Goal: Information Seeking & Learning: Learn about a topic

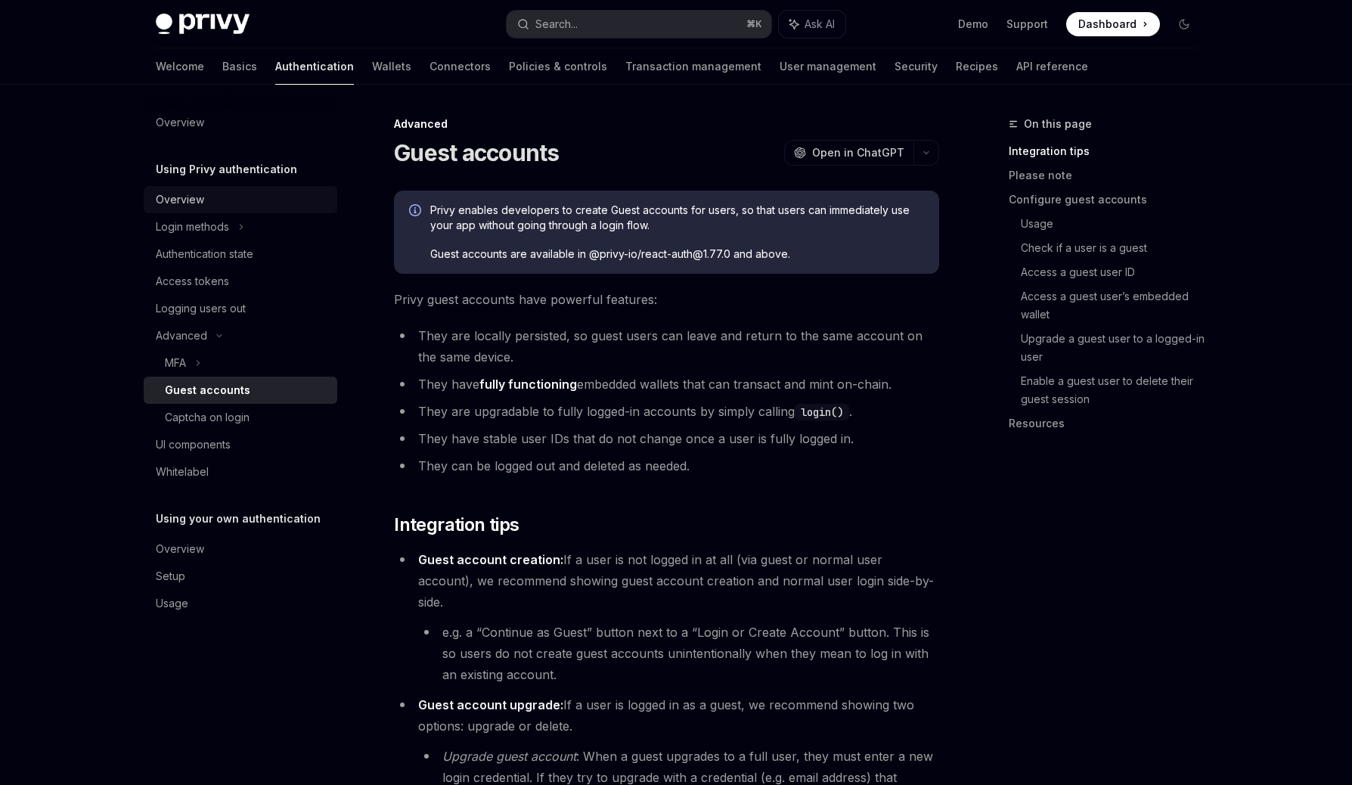
click at [221, 206] on div "Overview" at bounding box center [242, 200] width 172 height 18
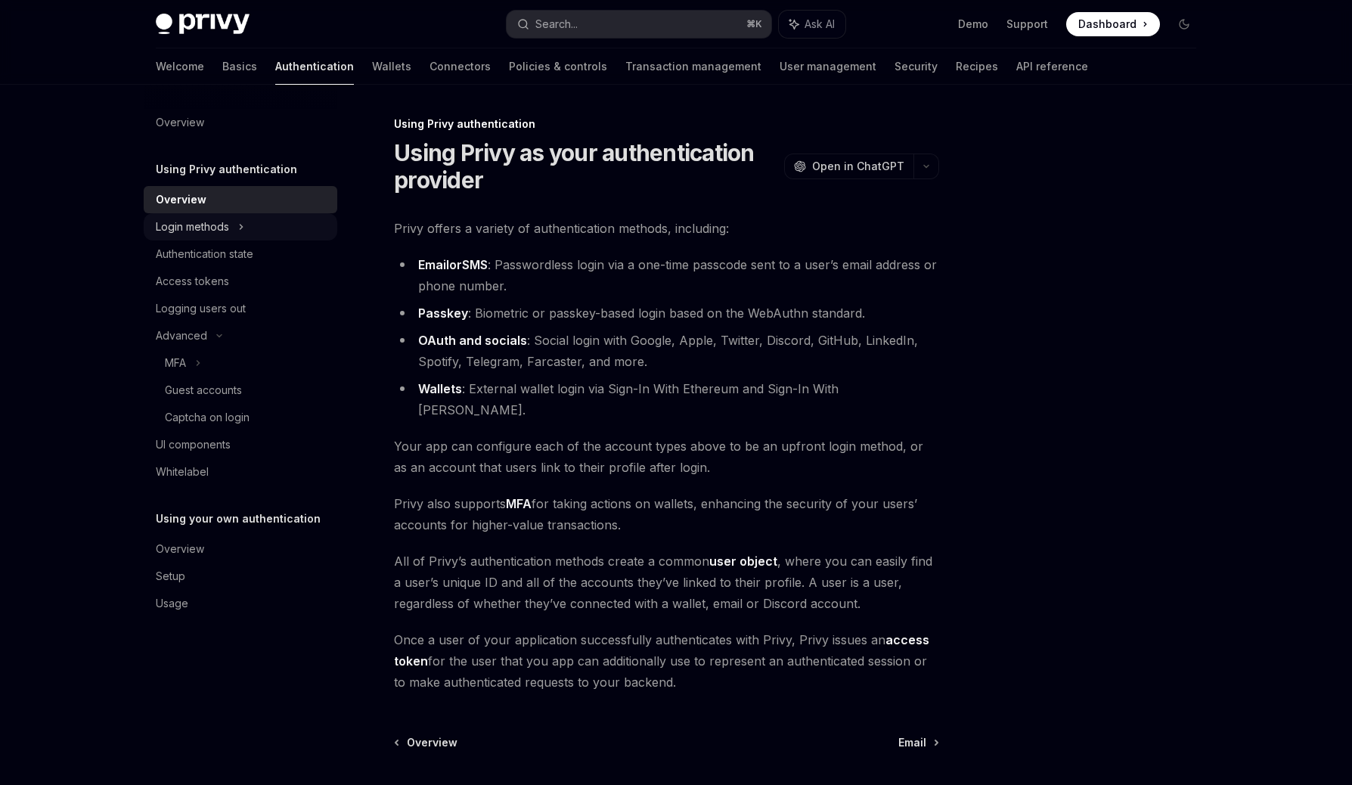
click at [241, 228] on icon at bounding box center [241, 227] width 2 height 5
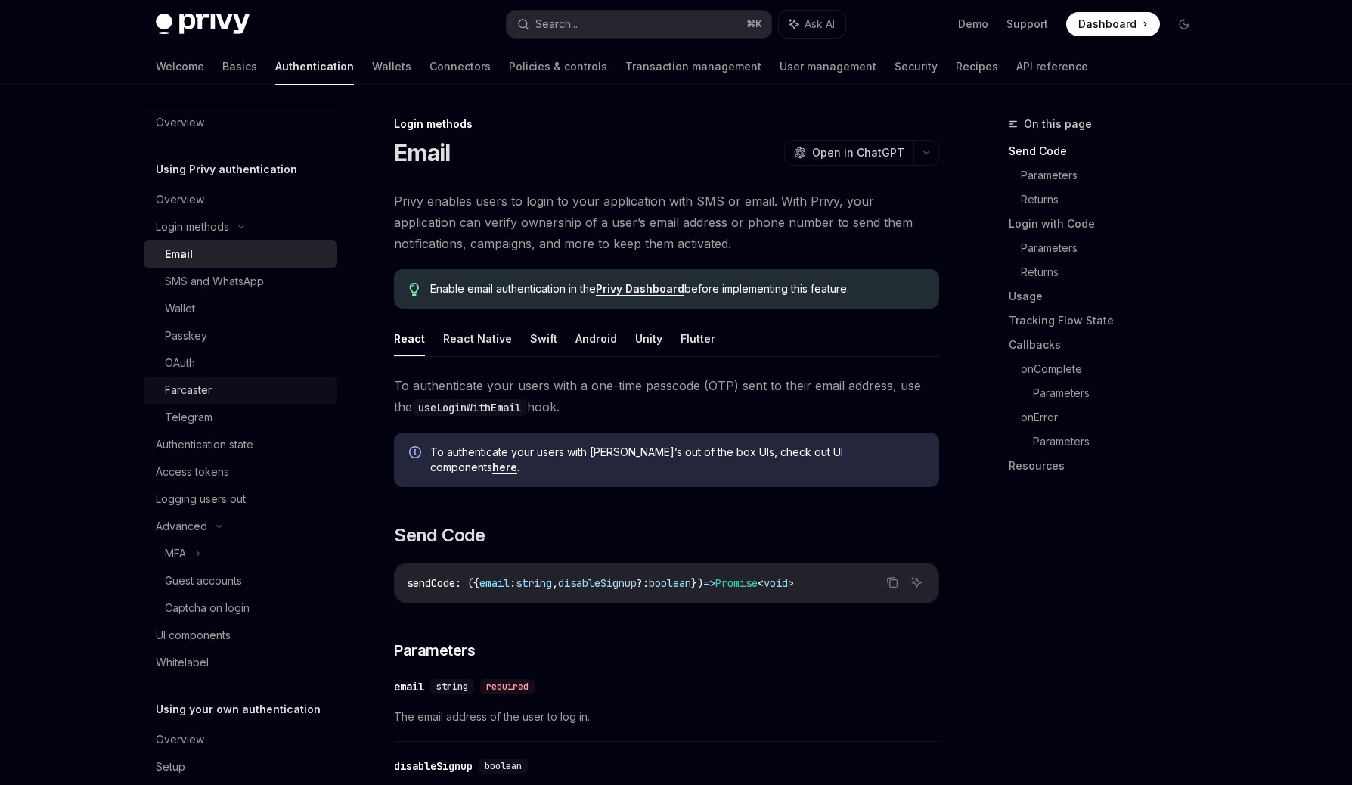
click at [213, 395] on div "Farcaster" at bounding box center [246, 390] width 163 height 18
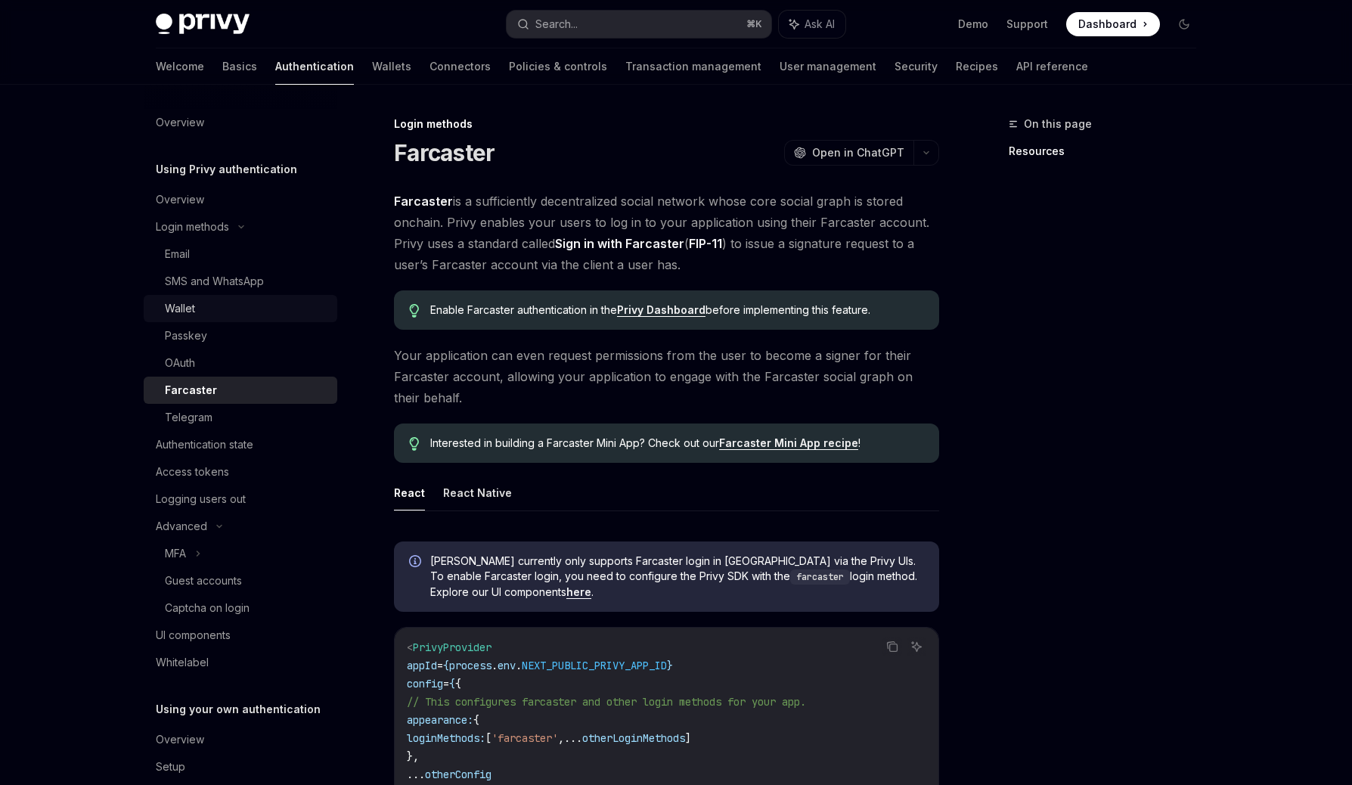
click at [221, 304] on div "Wallet" at bounding box center [246, 308] width 163 height 18
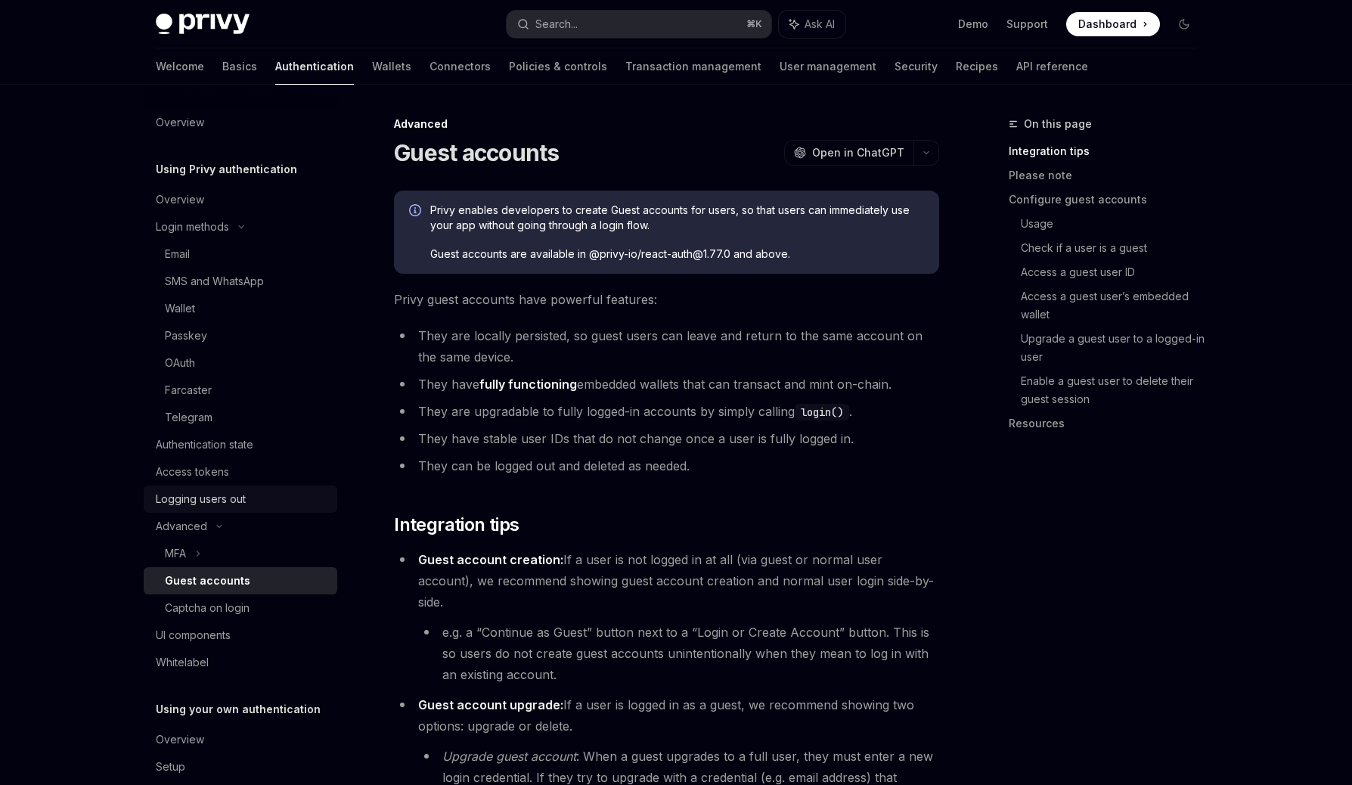
click at [234, 496] on div "Logging users out" at bounding box center [201, 499] width 90 height 18
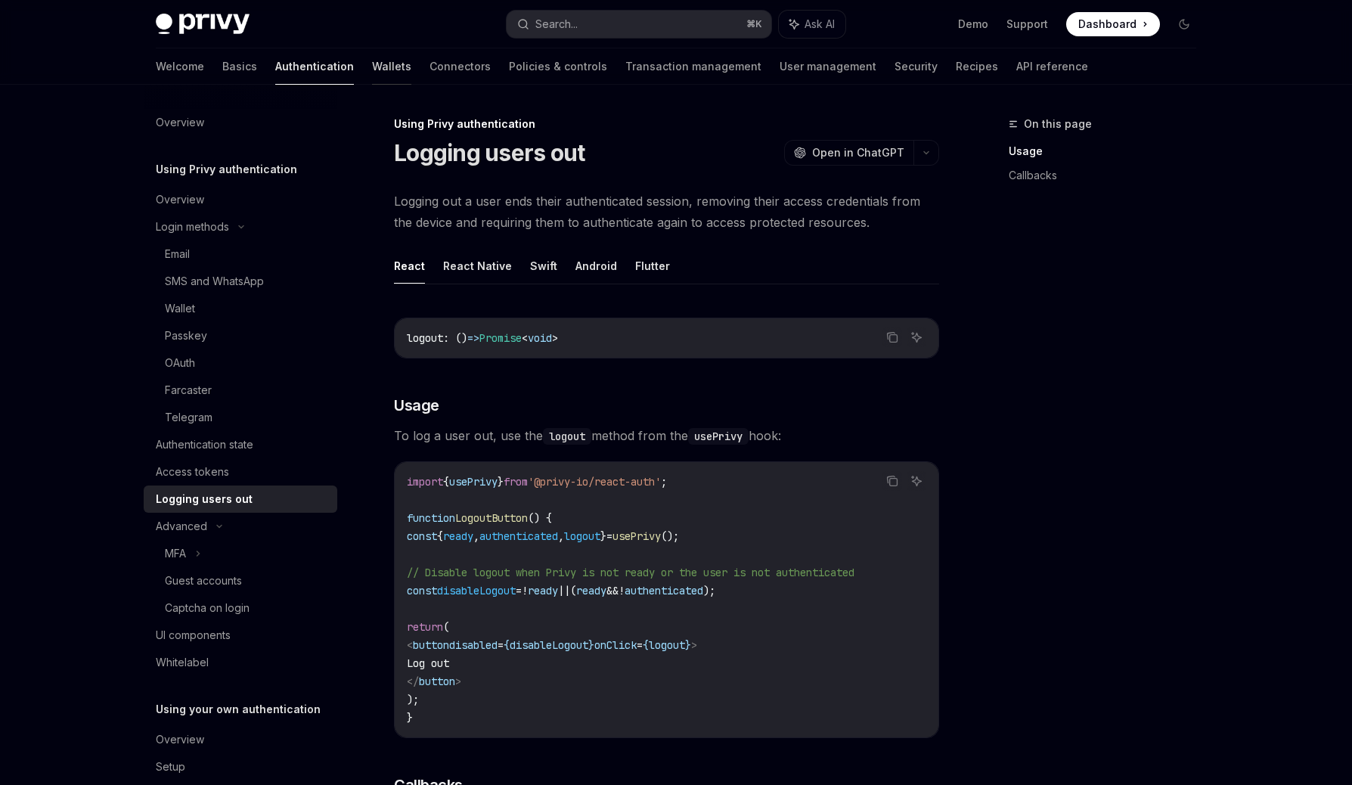
click at [372, 73] on link "Wallets" at bounding box center [391, 66] width 39 height 36
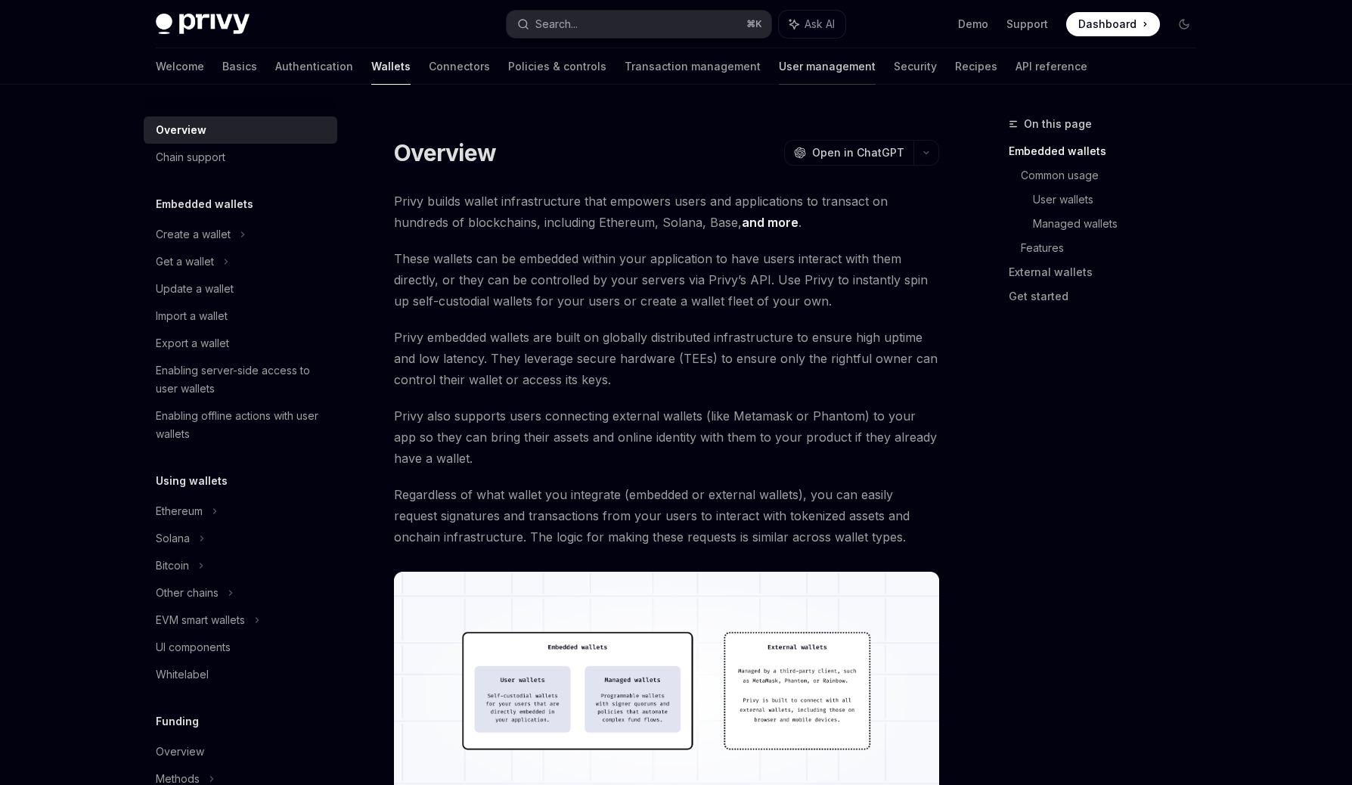
click at [779, 78] on link "User management" at bounding box center [827, 66] width 97 height 36
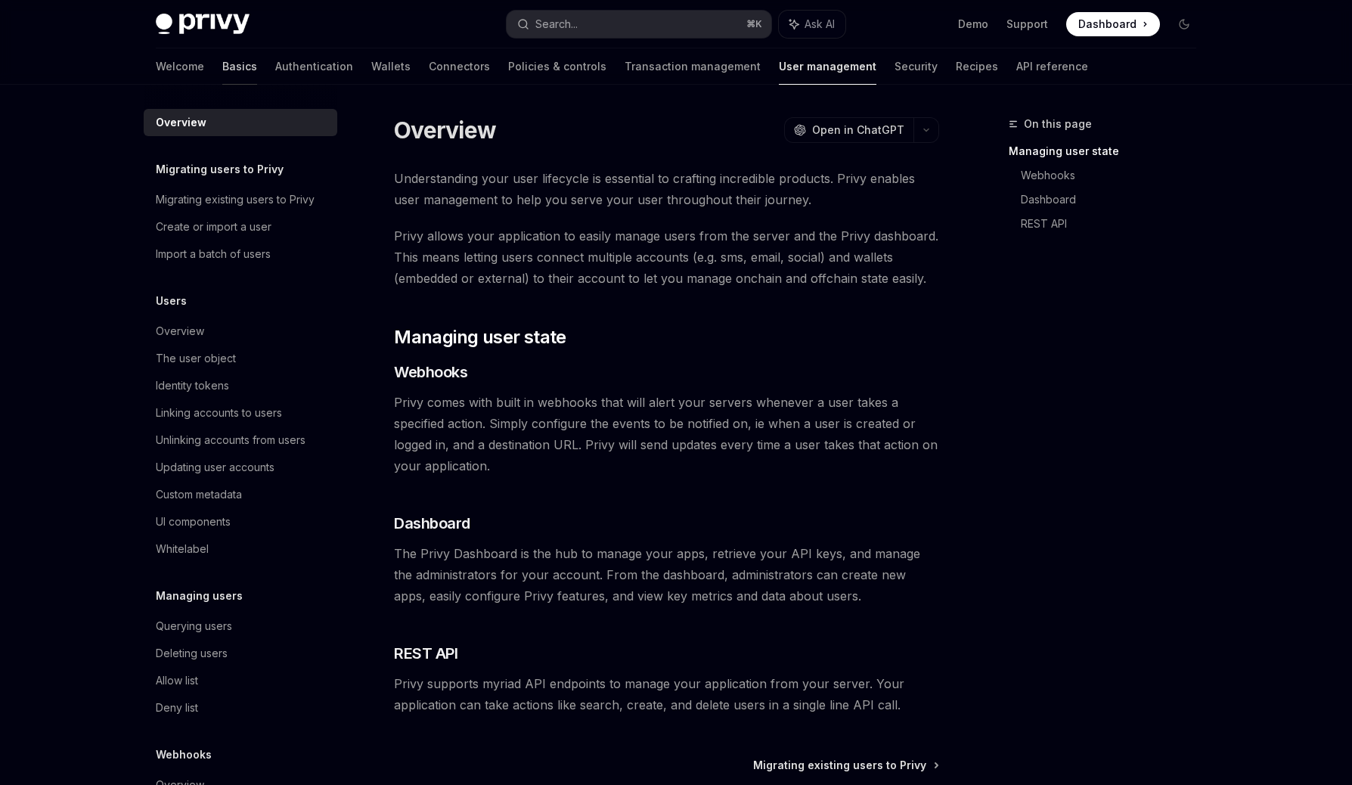
click at [222, 67] on link "Basics" at bounding box center [239, 66] width 35 height 36
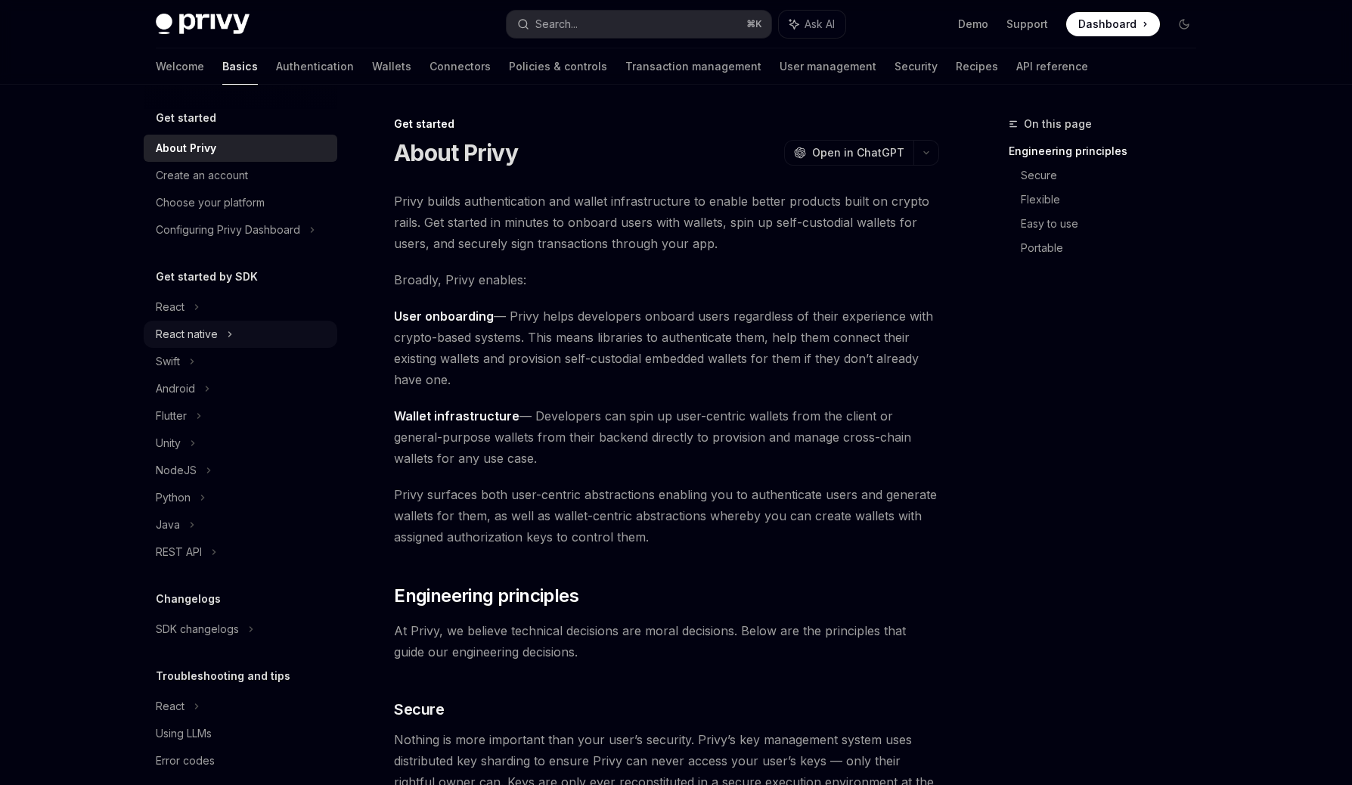
scroll to position [20, 0]
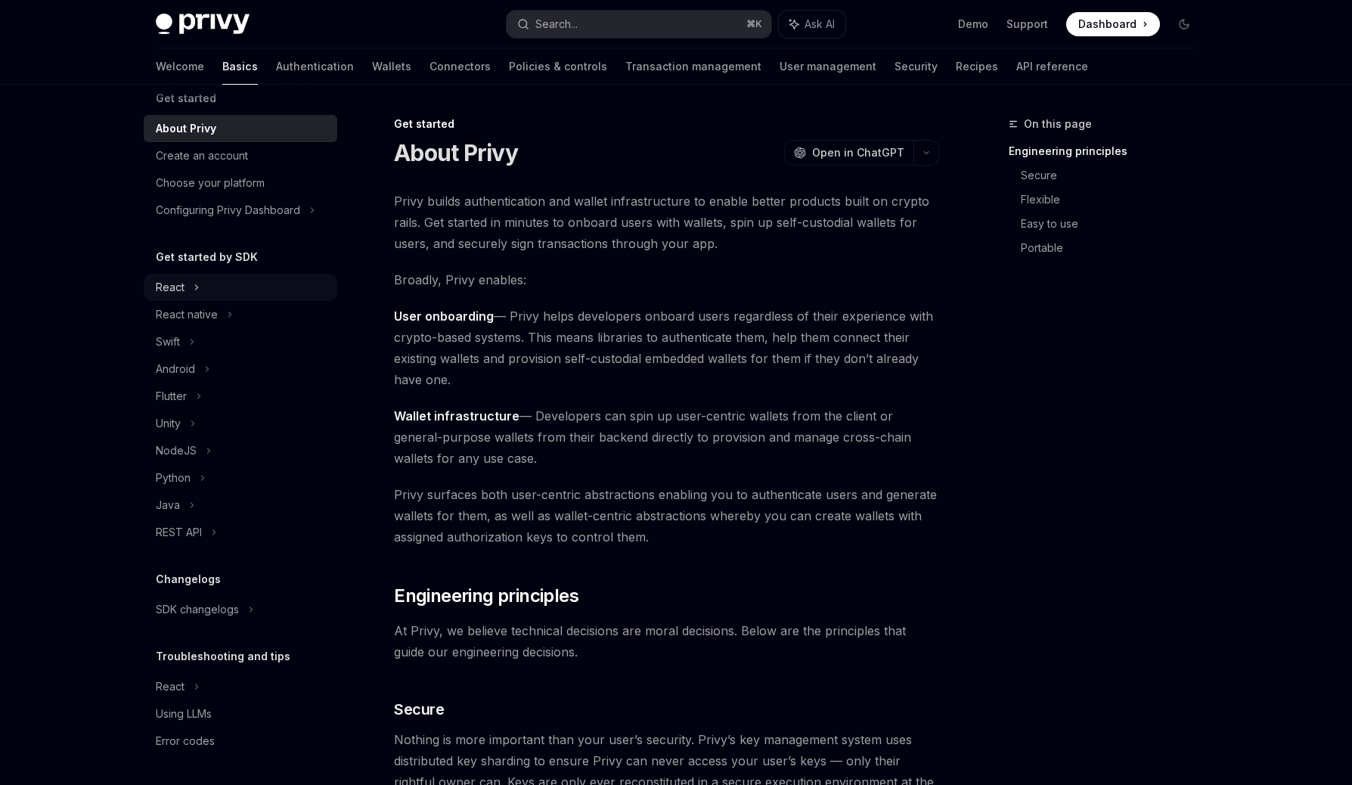
click at [202, 296] on div "React" at bounding box center [241, 287] width 194 height 27
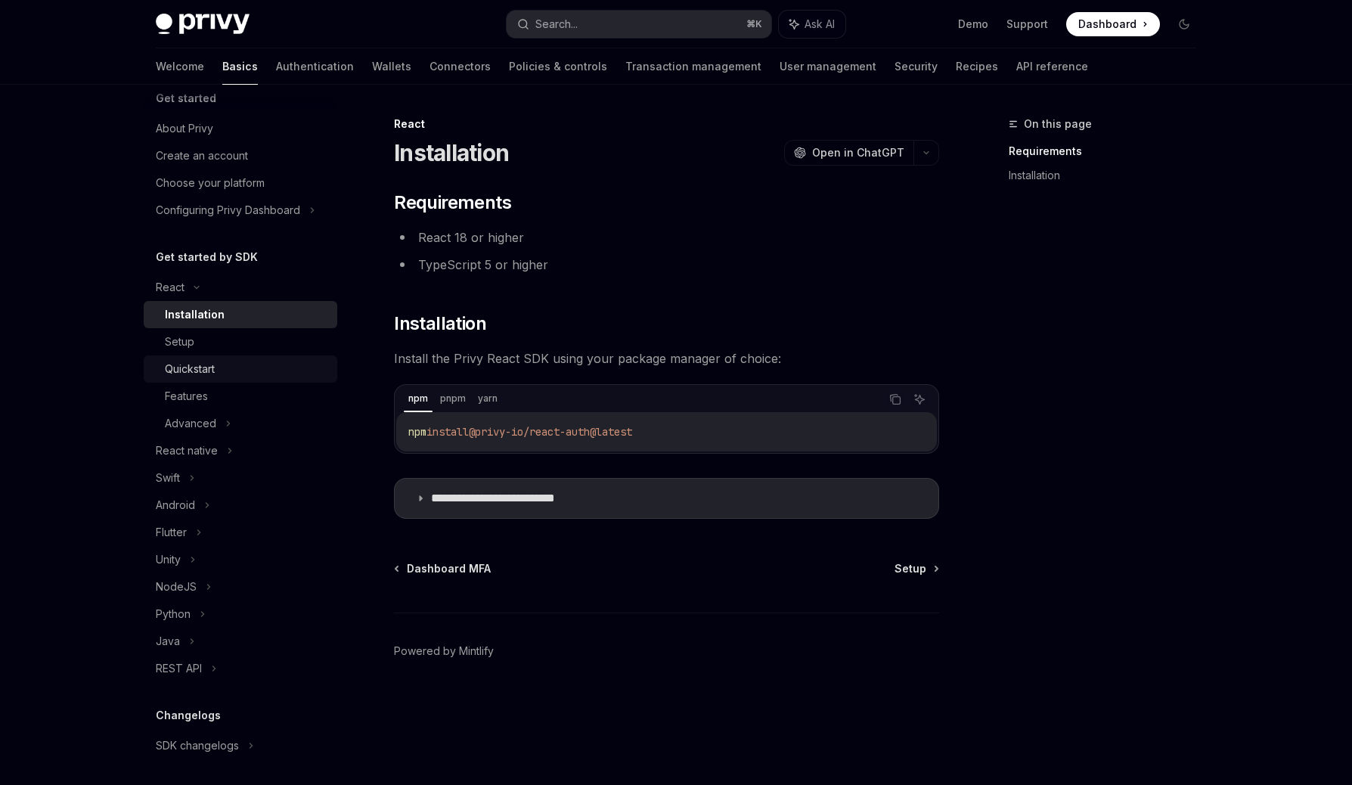
click at [213, 371] on div "Quickstart" at bounding box center [190, 369] width 50 height 18
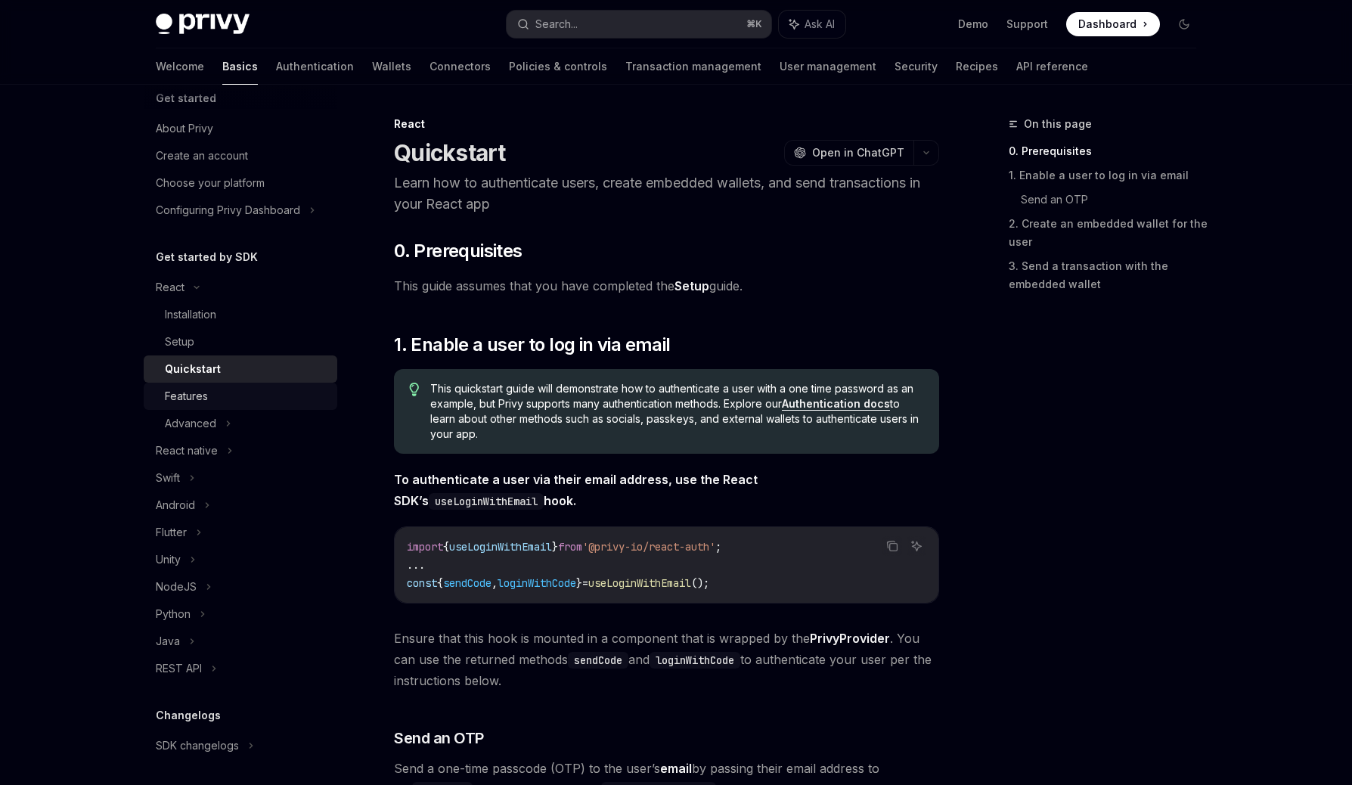
click at [207, 391] on div "Features" at bounding box center [186, 396] width 43 height 18
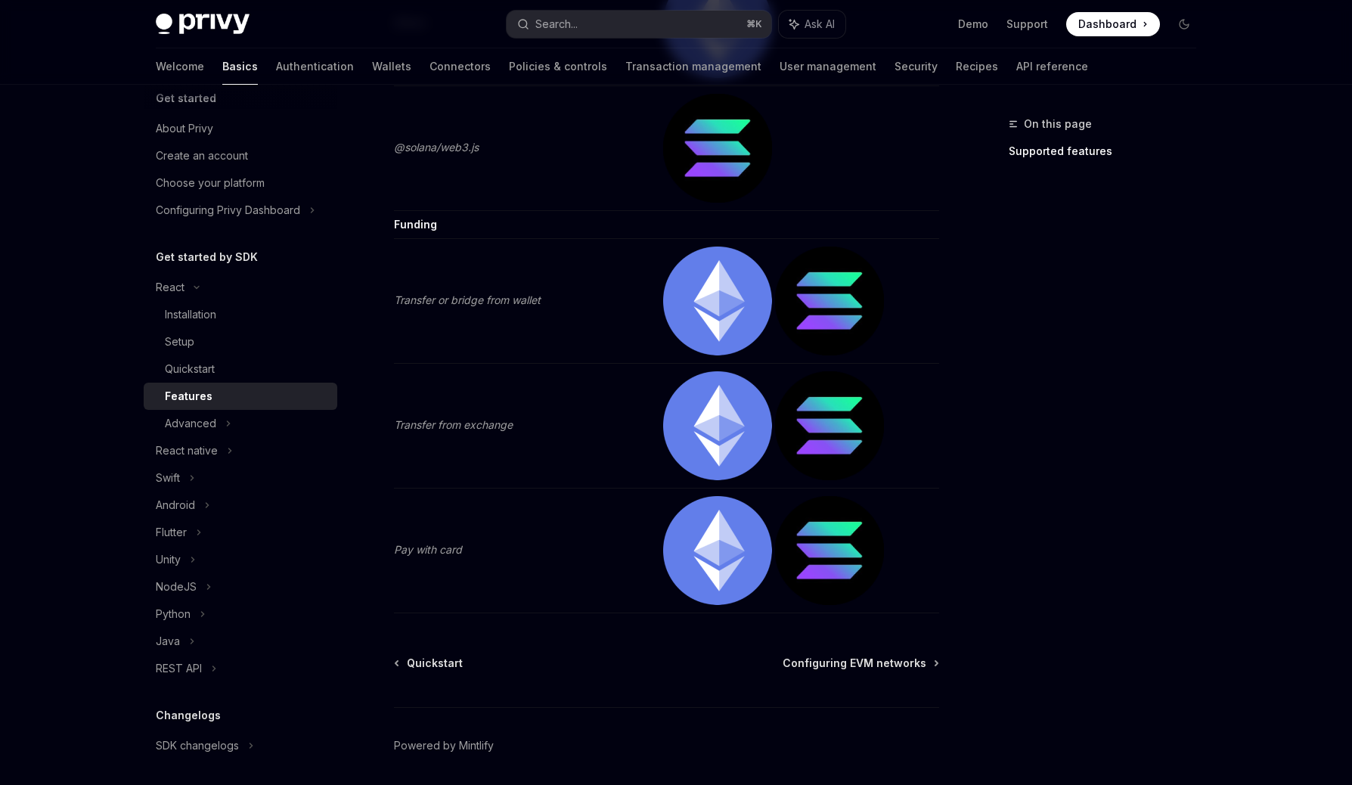
scroll to position [3108, 0]
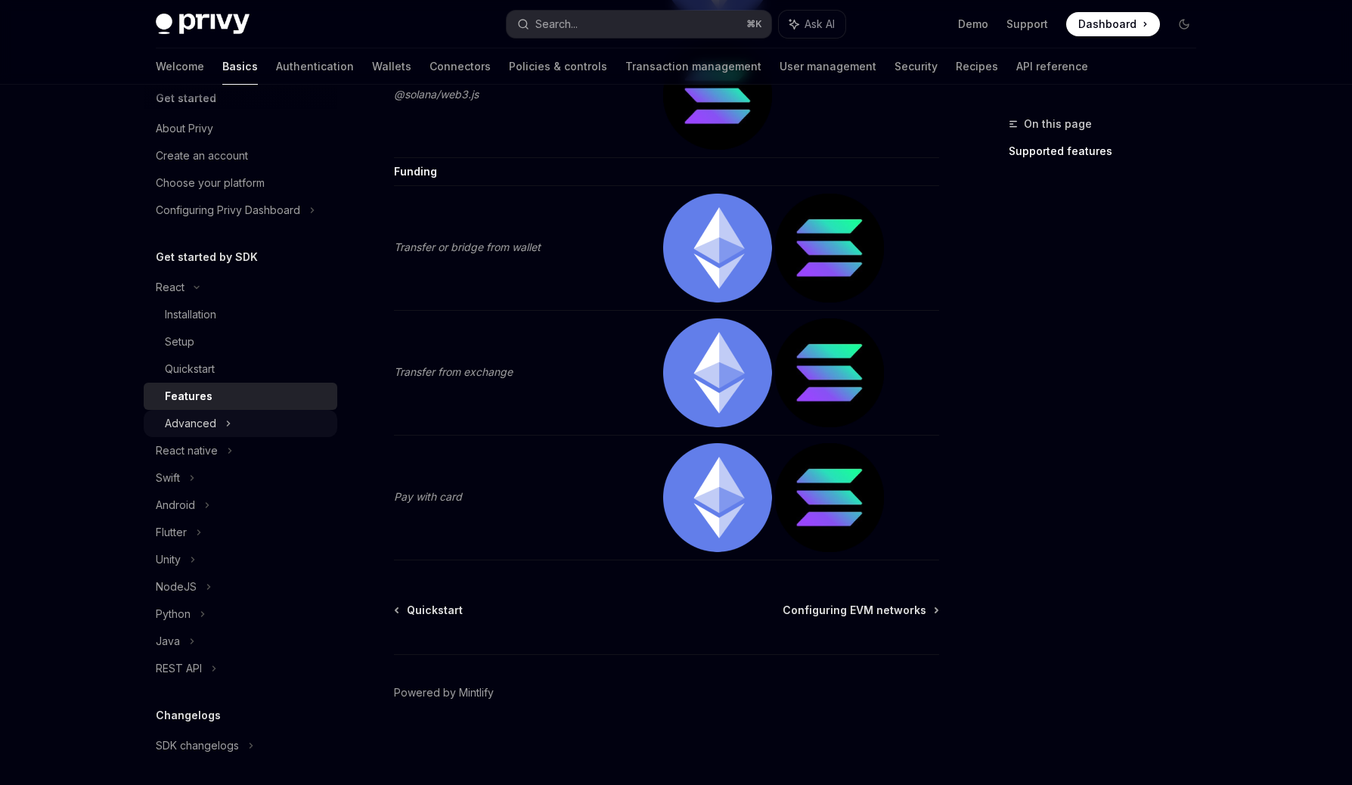
click at [226, 429] on icon at bounding box center [228, 423] width 6 height 18
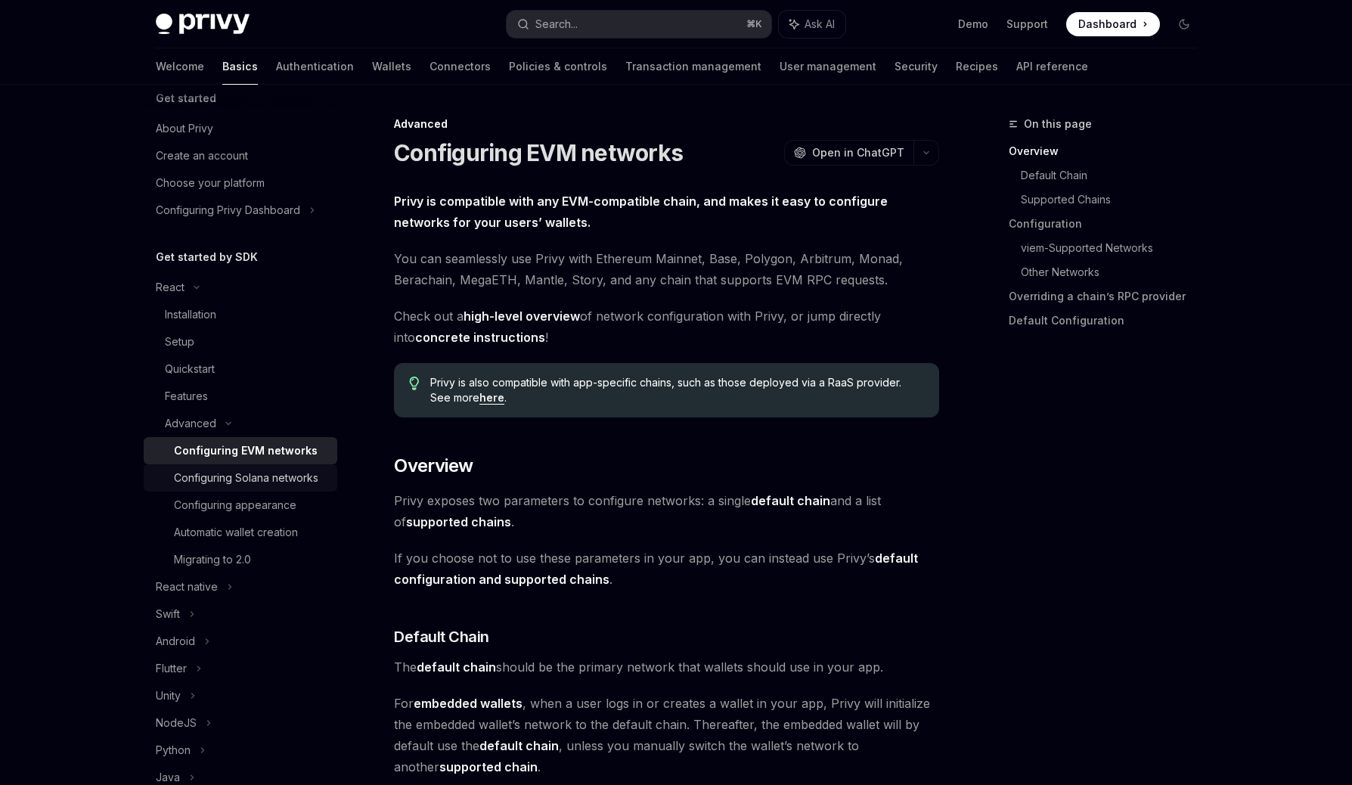
click at [221, 473] on div "Configuring Solana networks" at bounding box center [246, 478] width 144 height 18
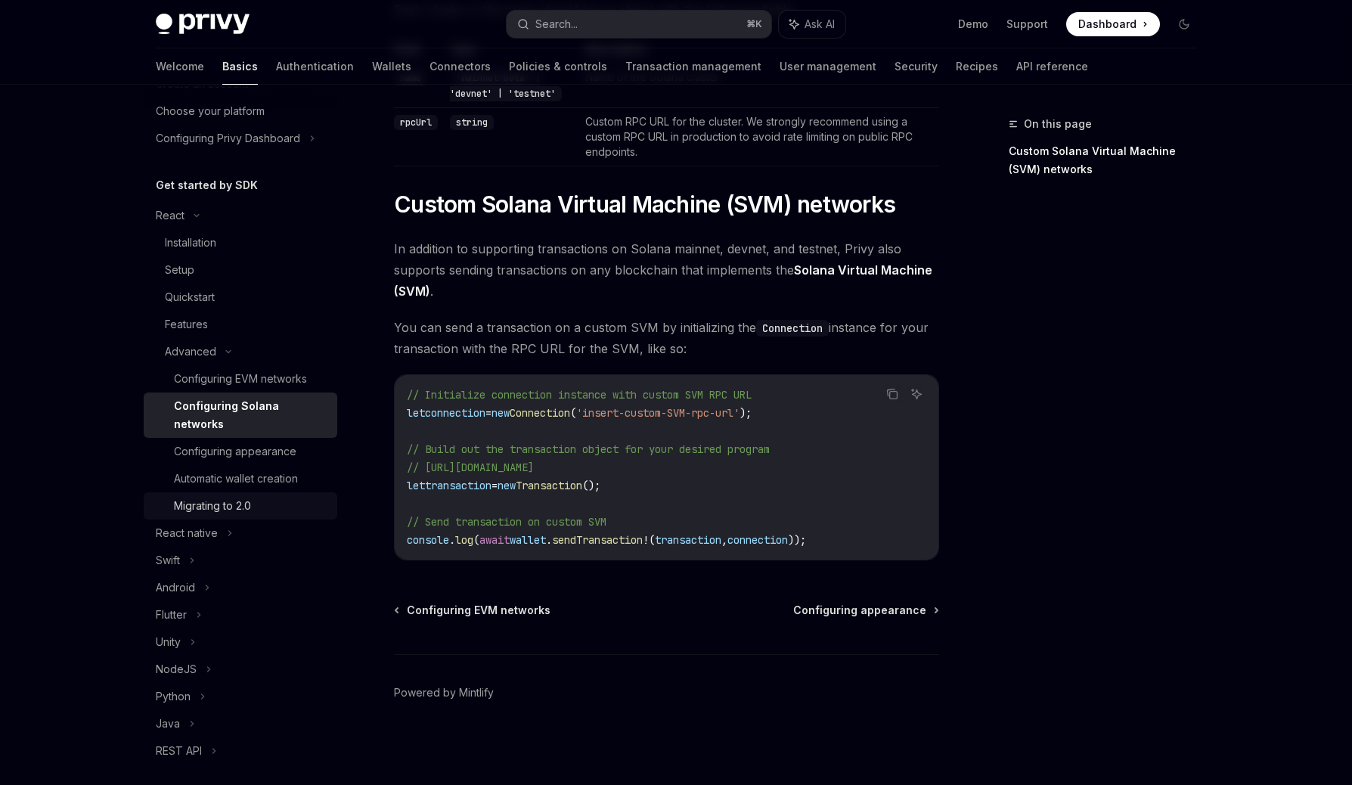
scroll to position [105, 0]
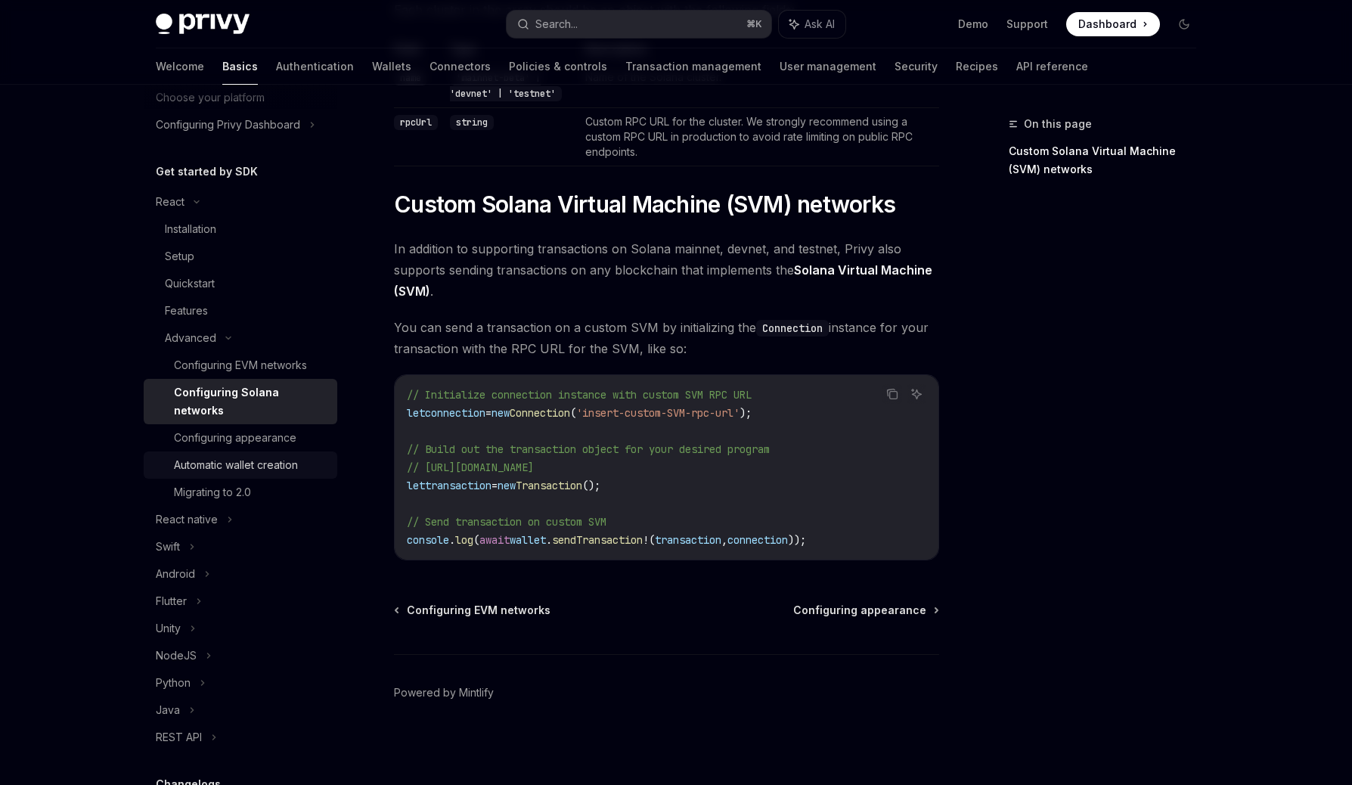
click at [280, 456] on div "Automatic wallet creation" at bounding box center [236, 465] width 124 height 18
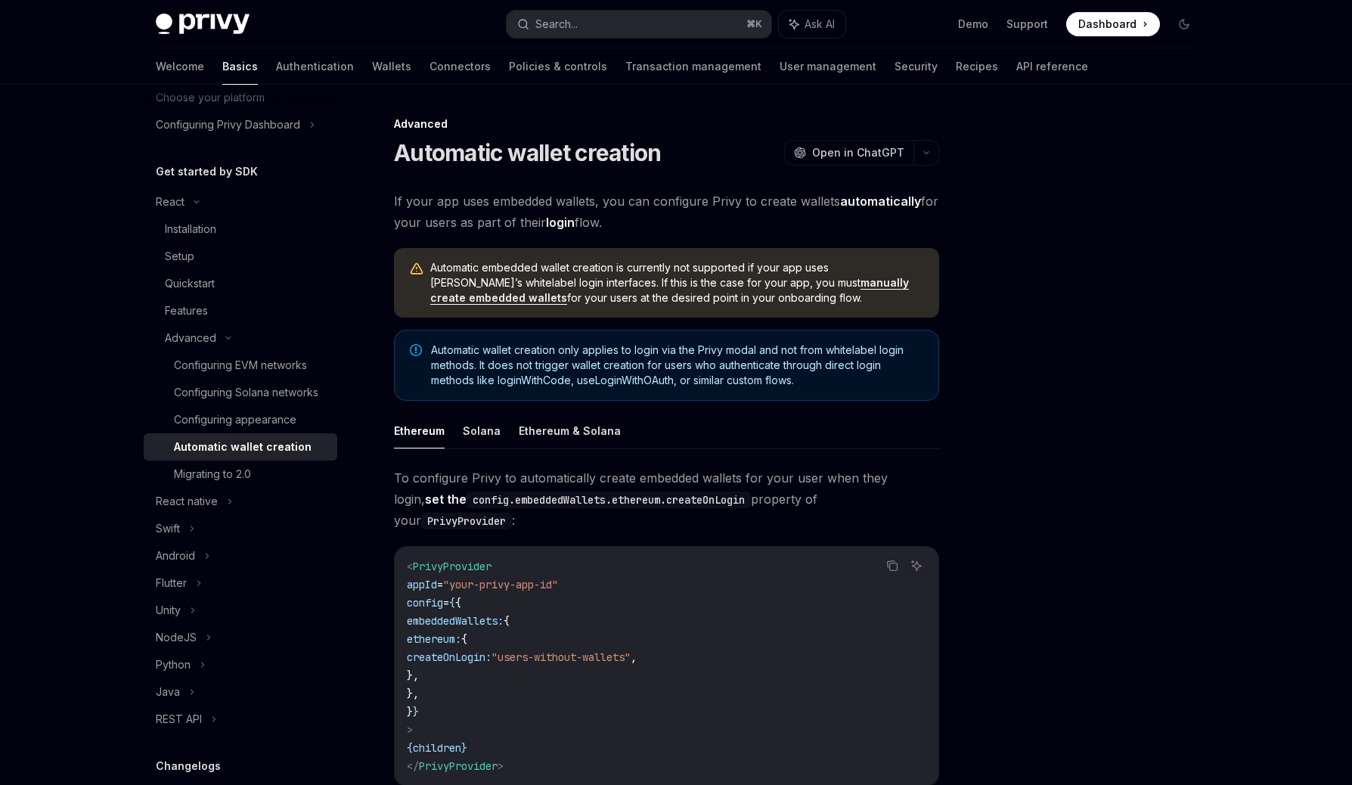
click at [459, 436] on ul "Ethereum Solana Ethereum & Solana" at bounding box center [666, 431] width 545 height 36
click at [473, 435] on button "Solana" at bounding box center [482, 431] width 38 height 36
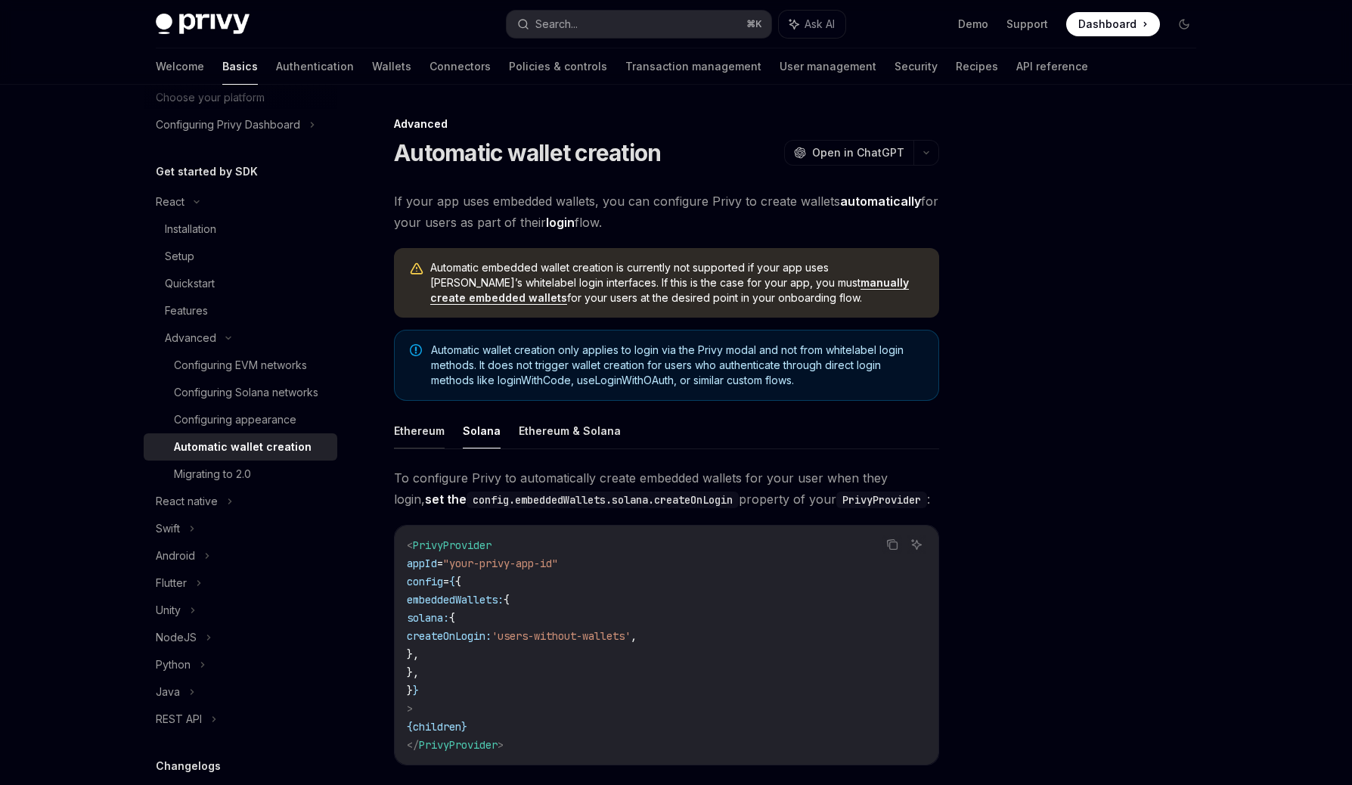
click at [427, 439] on button "Ethereum" at bounding box center [419, 431] width 51 height 36
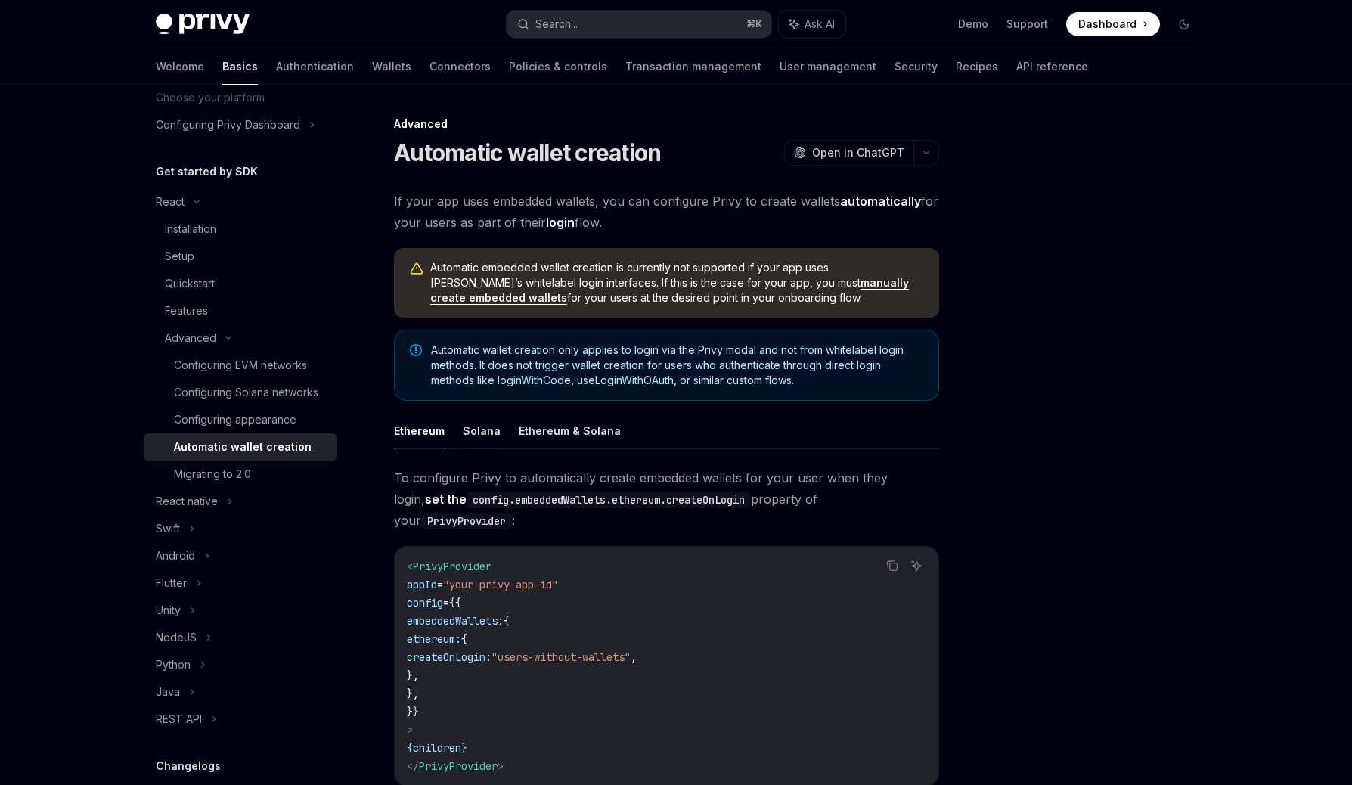
click at [491, 435] on button "Solana" at bounding box center [482, 431] width 38 height 36
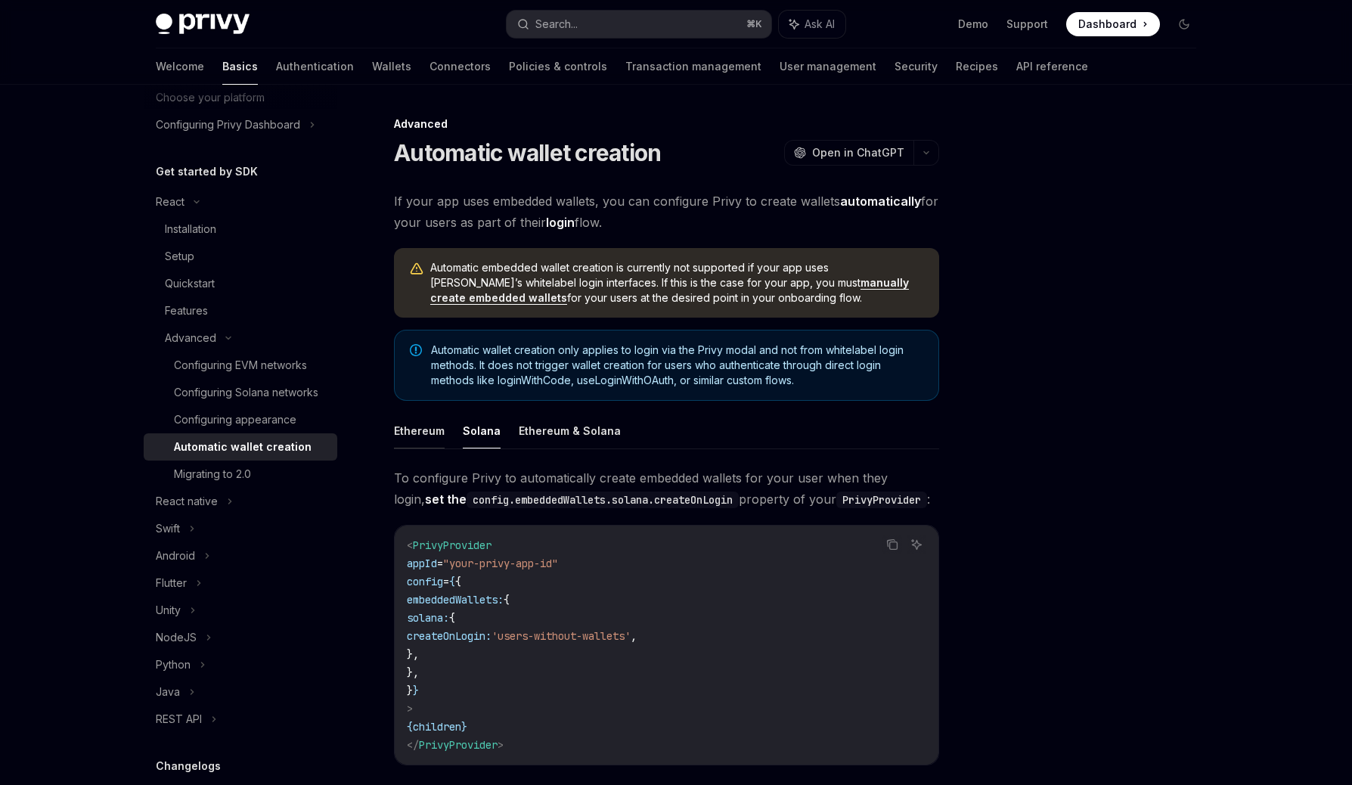
click at [417, 430] on button "Ethereum" at bounding box center [419, 431] width 51 height 36
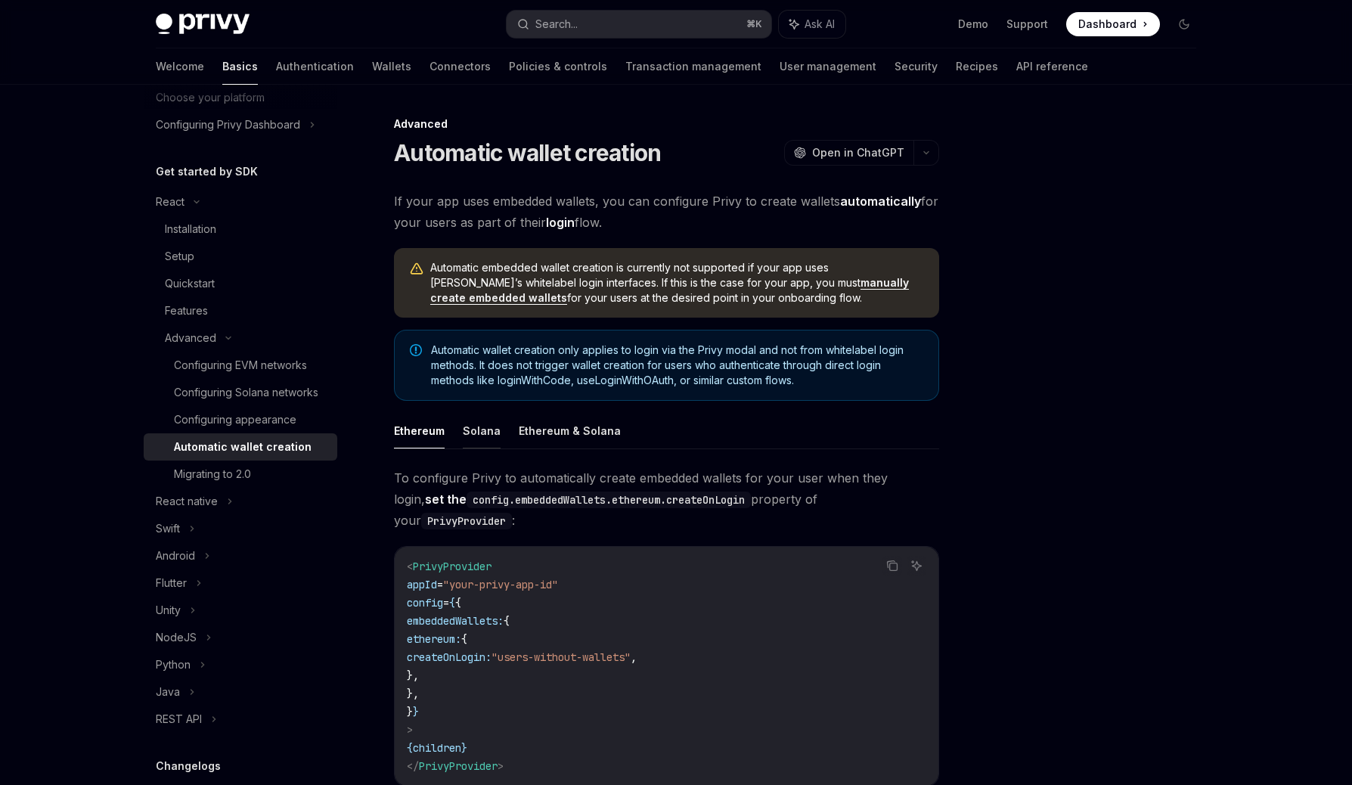
click at [476, 431] on button "Solana" at bounding box center [482, 431] width 38 height 36
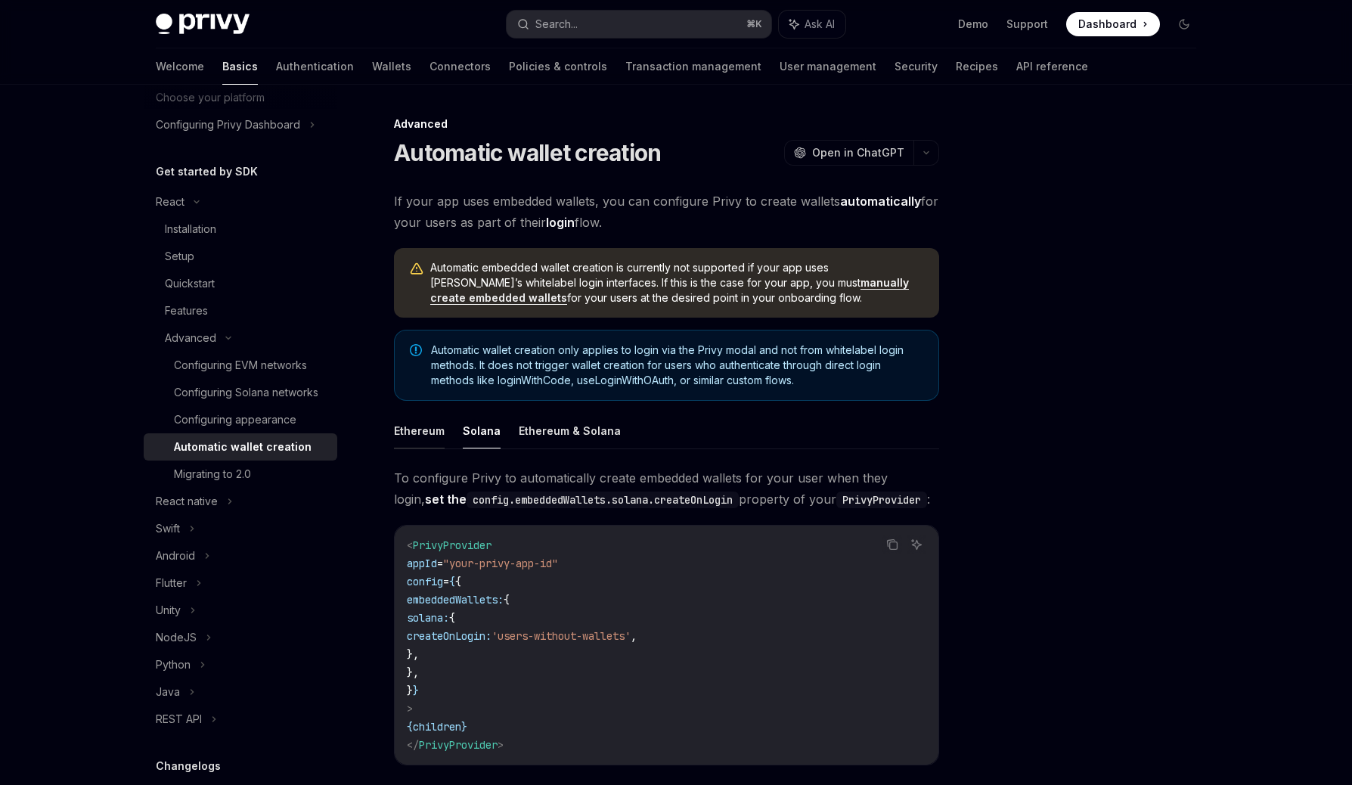
click at [434, 435] on button "Ethereum" at bounding box center [419, 431] width 51 height 36
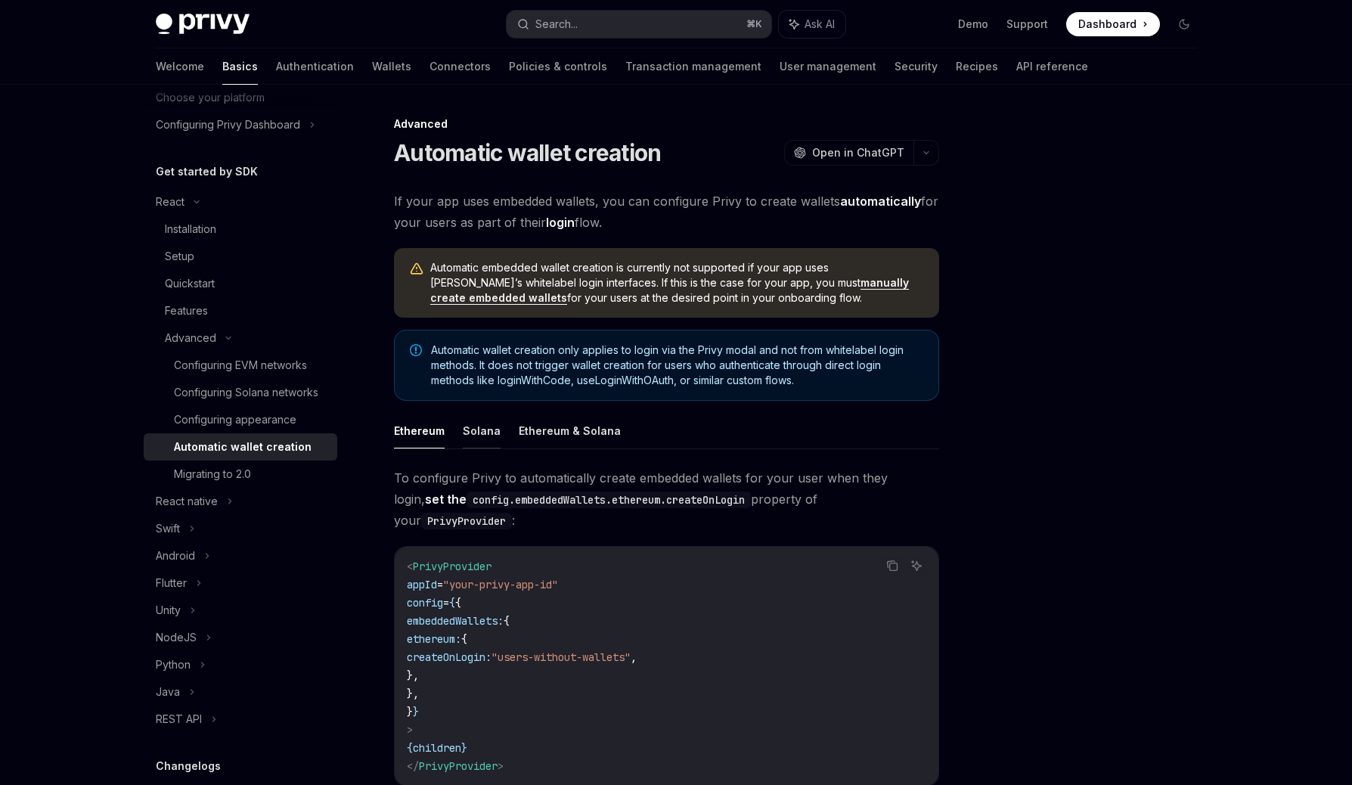
click at [468, 434] on button "Solana" at bounding box center [482, 431] width 38 height 36
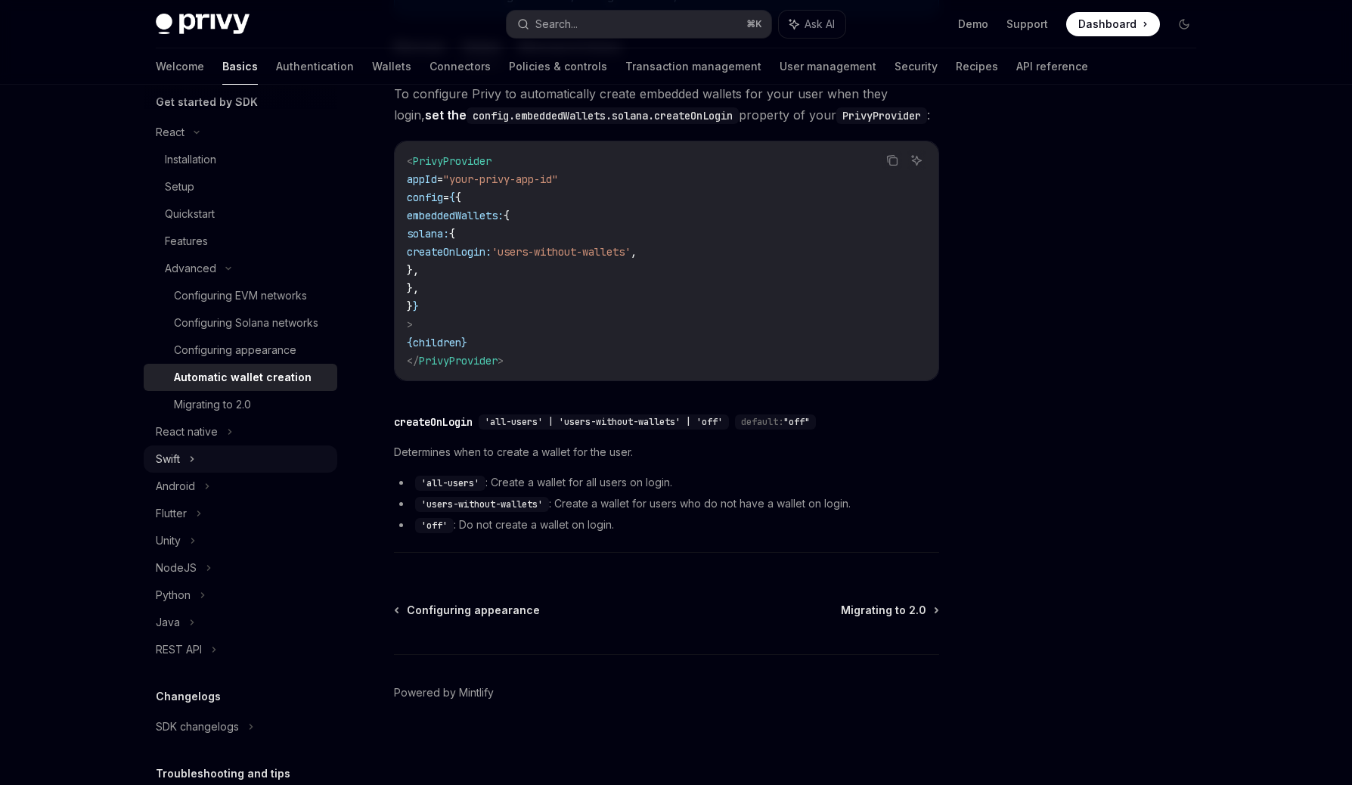
scroll to position [292, 0]
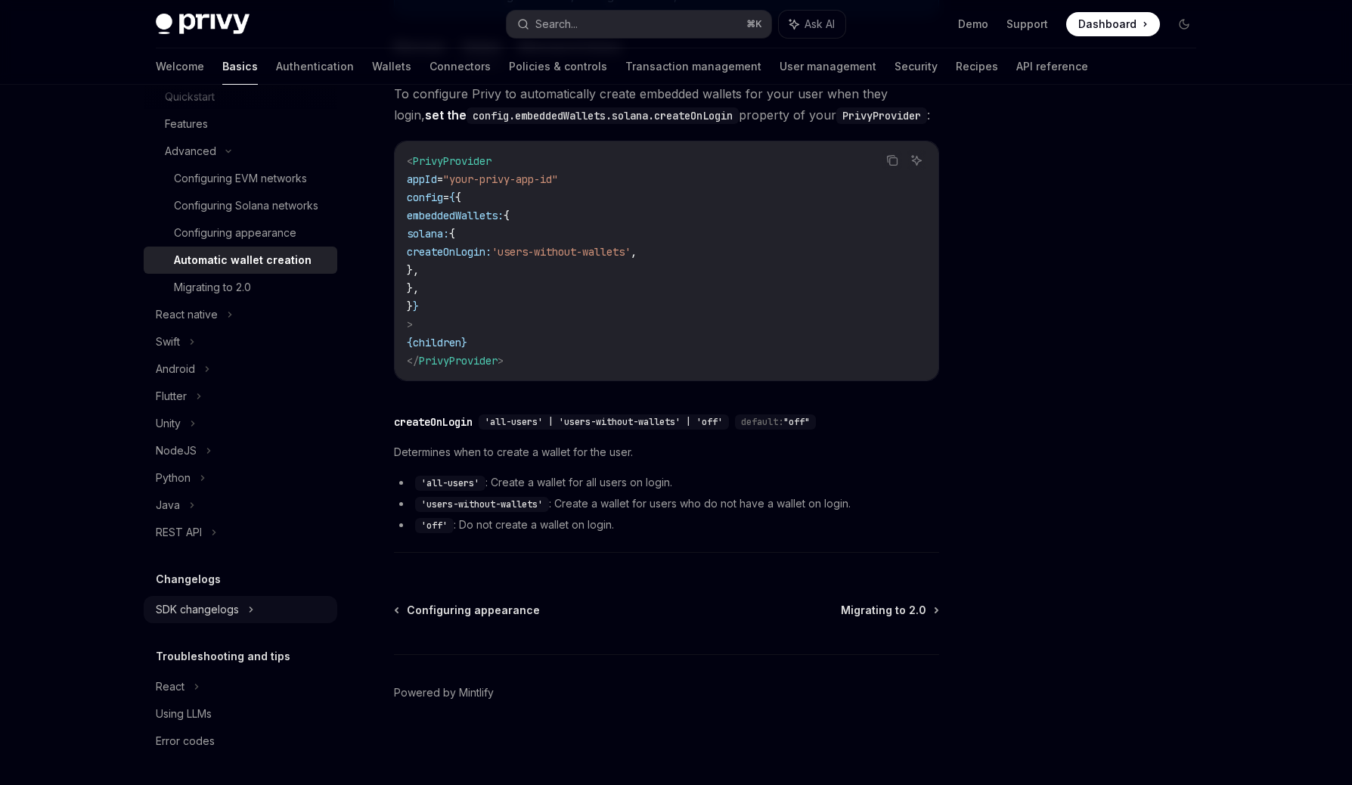
click at [185, 24] on div "SDK changelogs" at bounding box center [170, 15] width 29 height 18
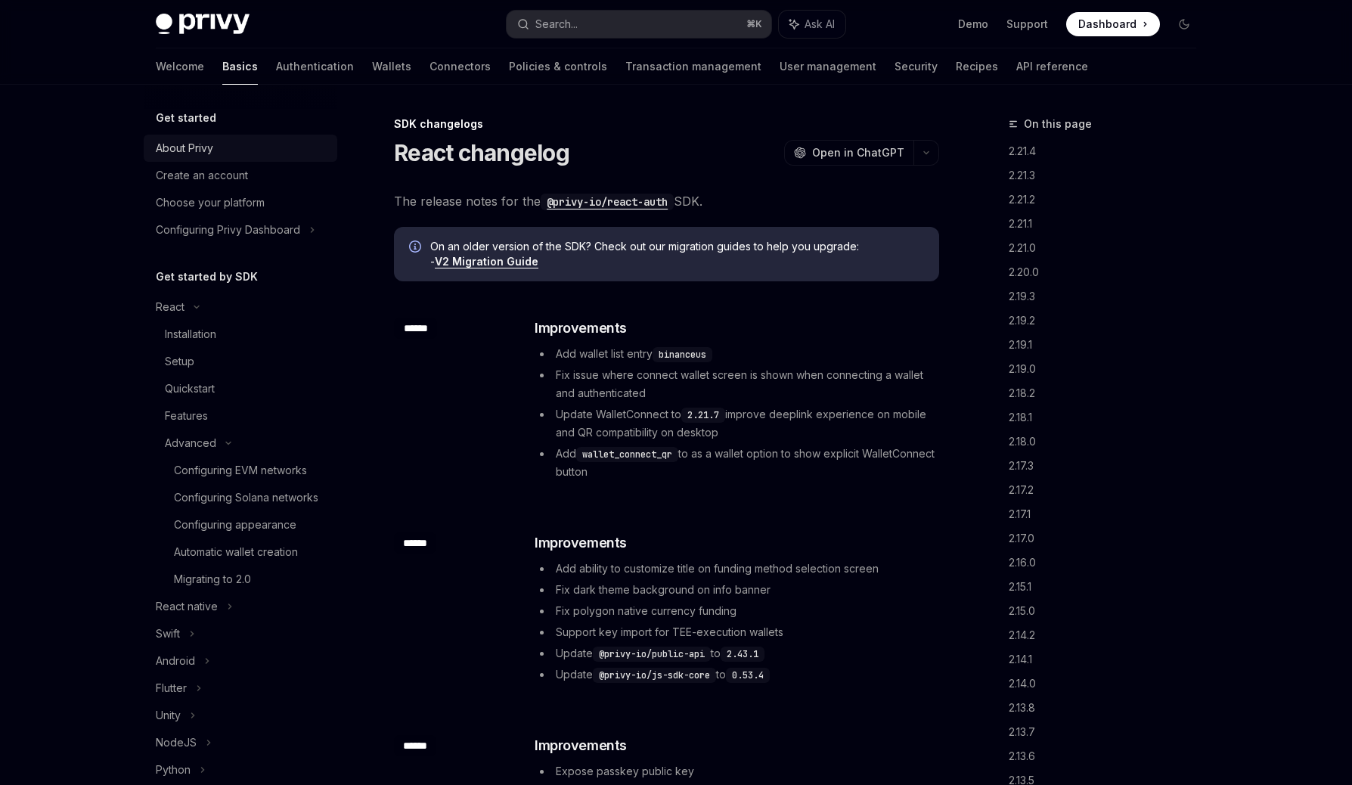
click at [209, 148] on div "About Privy" at bounding box center [184, 148] width 57 height 18
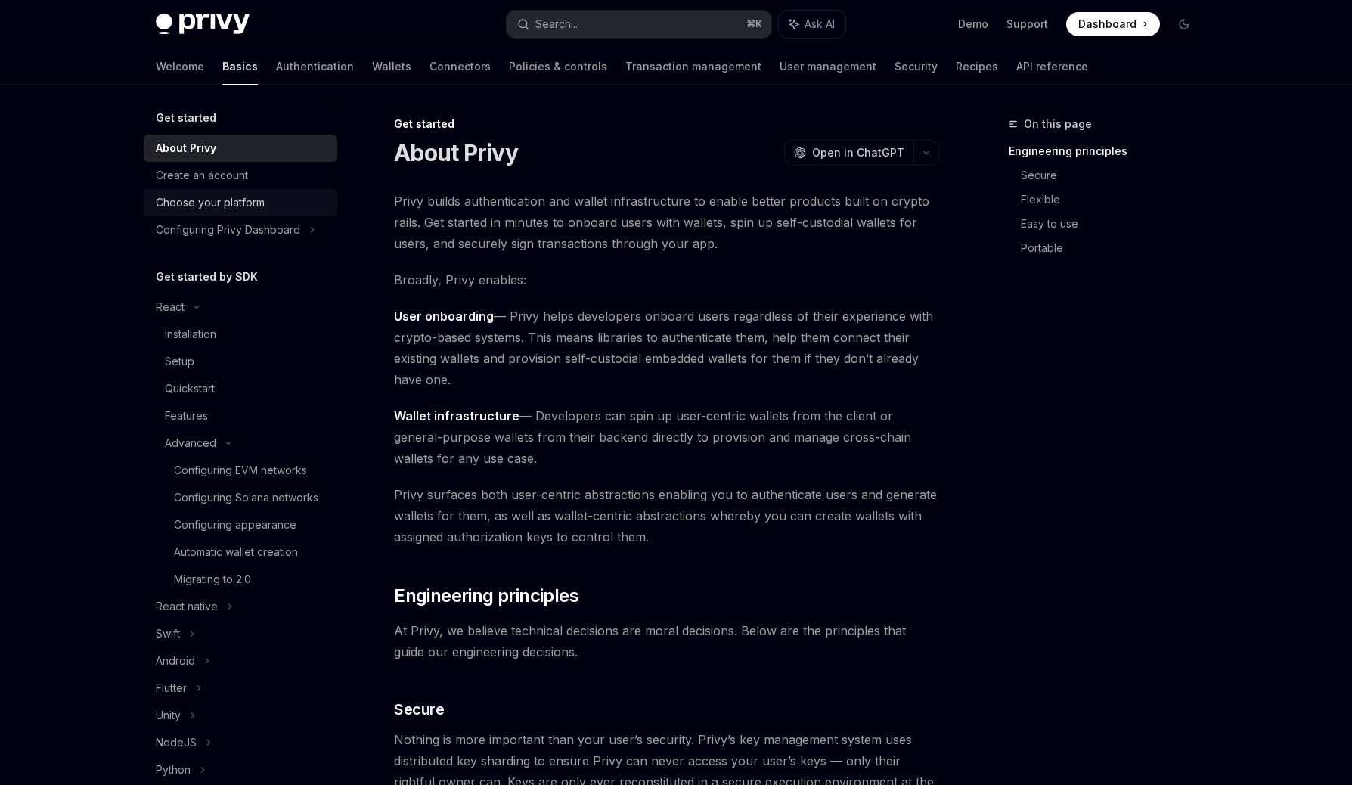
click at [231, 200] on div "Choose your platform" at bounding box center [210, 203] width 109 height 18
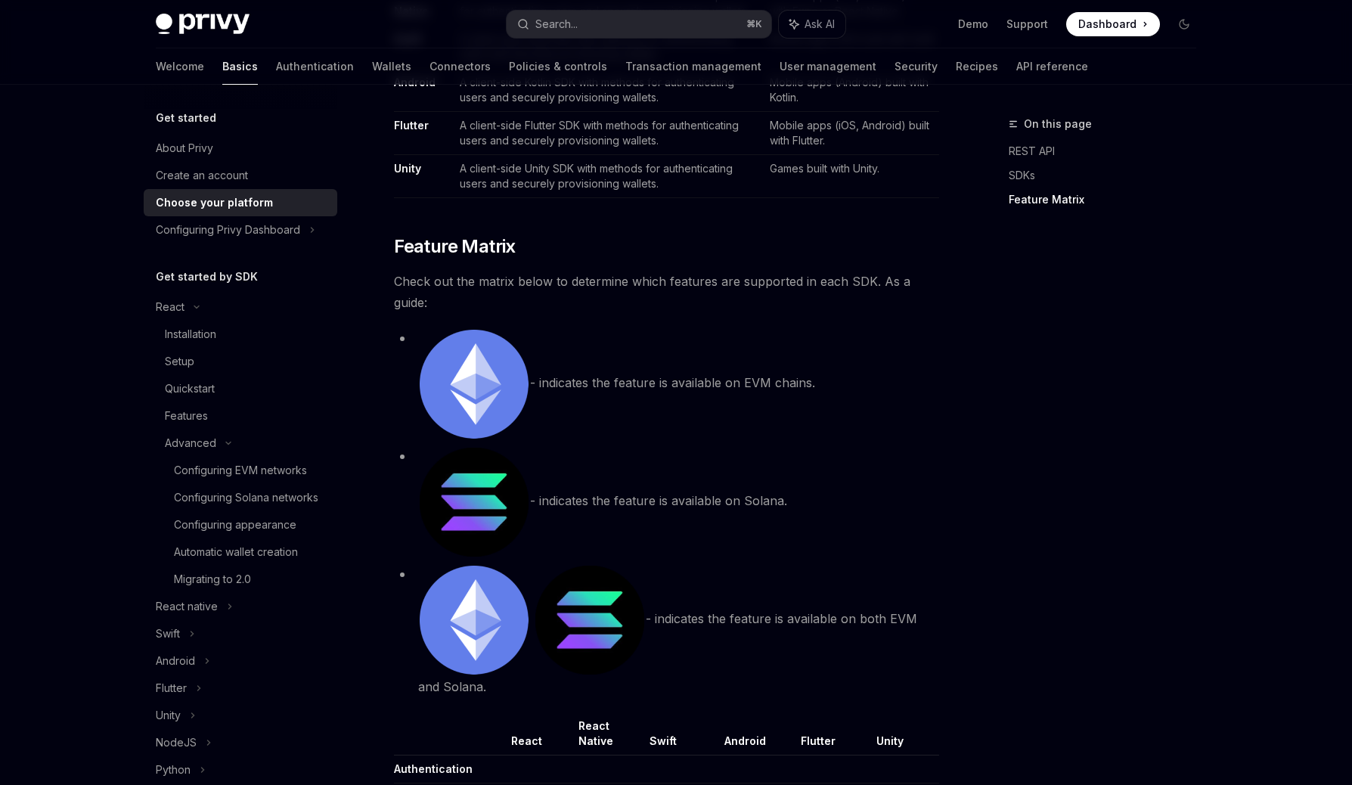
scroll to position [1184, 0]
click at [263, 228] on div "Configuring Privy Dashboard" at bounding box center [228, 230] width 144 height 18
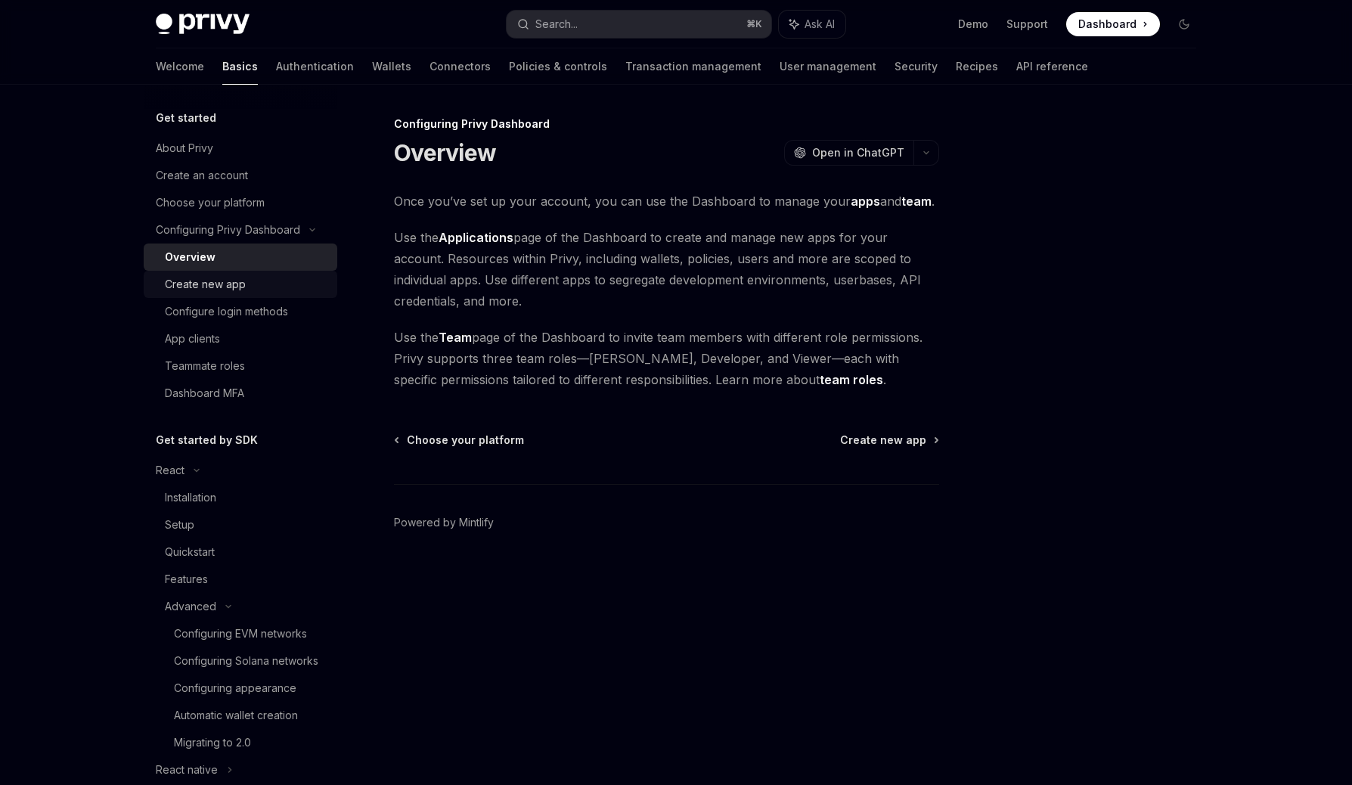
click at [238, 286] on div "Create new app" at bounding box center [205, 284] width 81 height 18
type textarea "*"
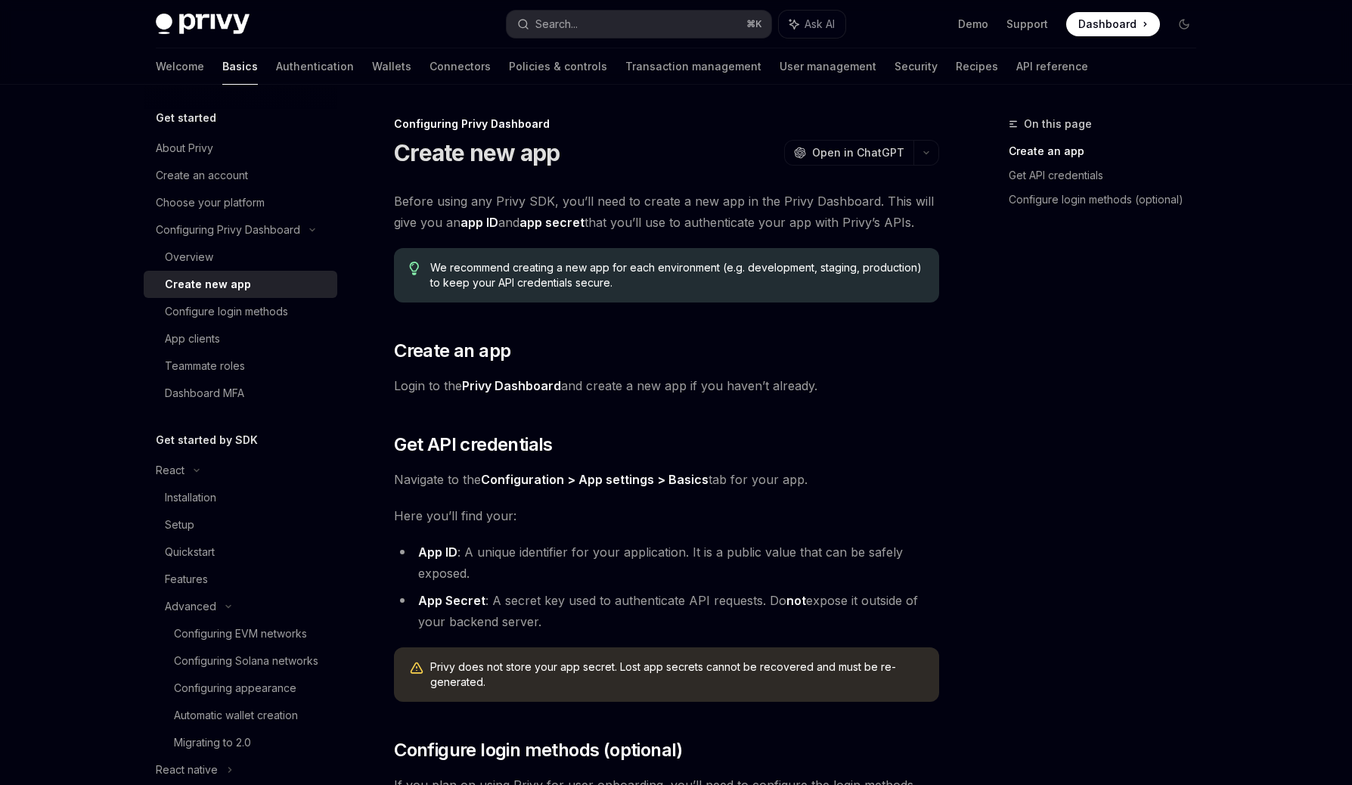
click at [1129, 29] on span "Dashboard" at bounding box center [1107, 24] width 58 height 15
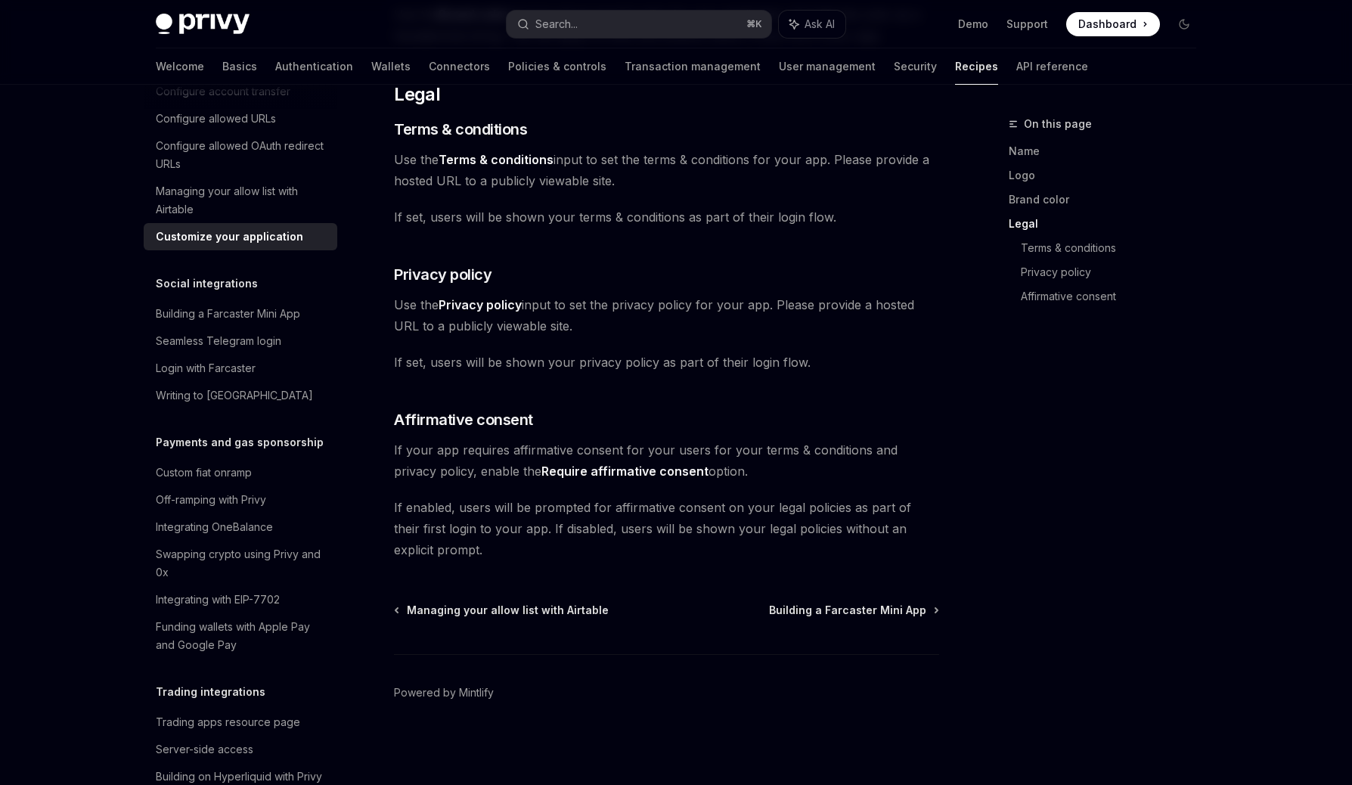
scroll to position [988, 0]
click at [606, 21] on button "Search... ⌘ K" at bounding box center [639, 24] width 265 height 27
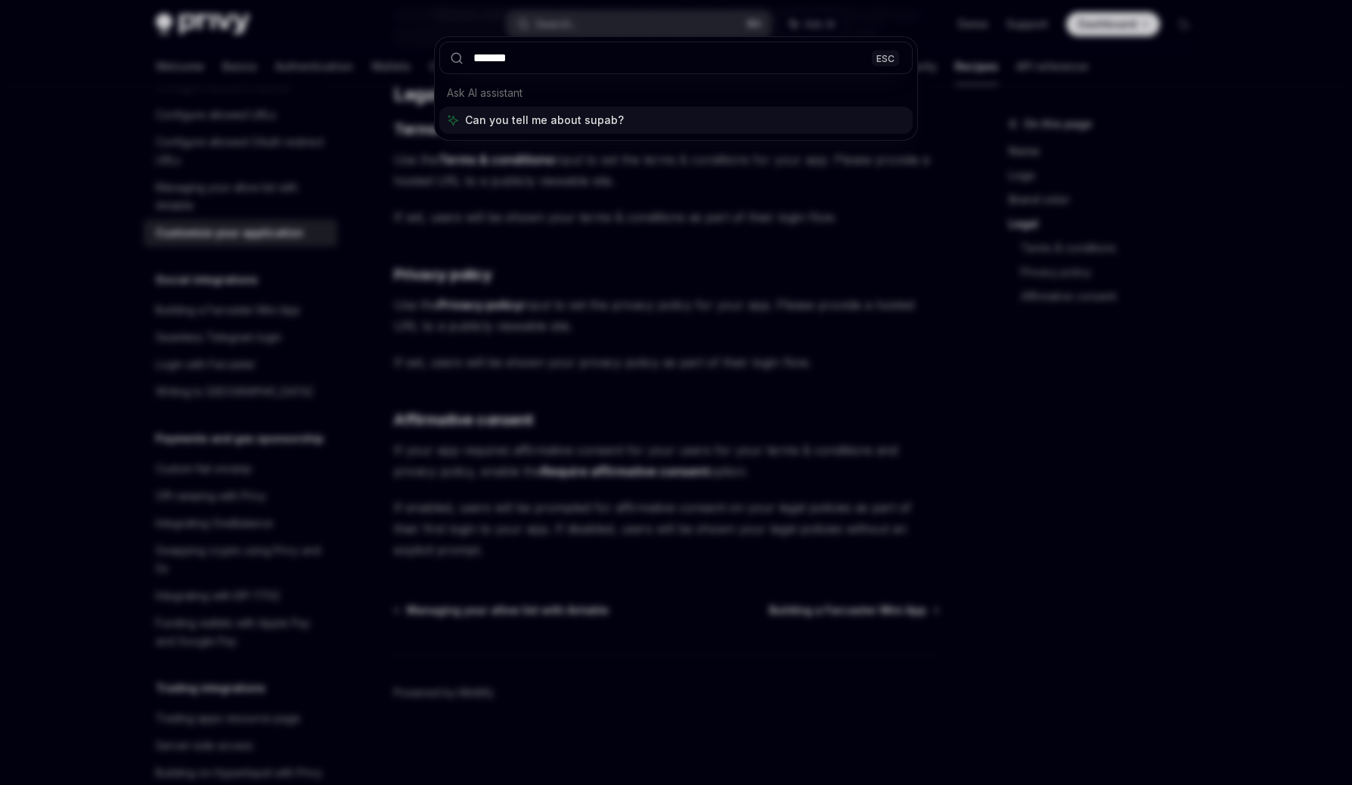
type input "********"
type textarea "*"
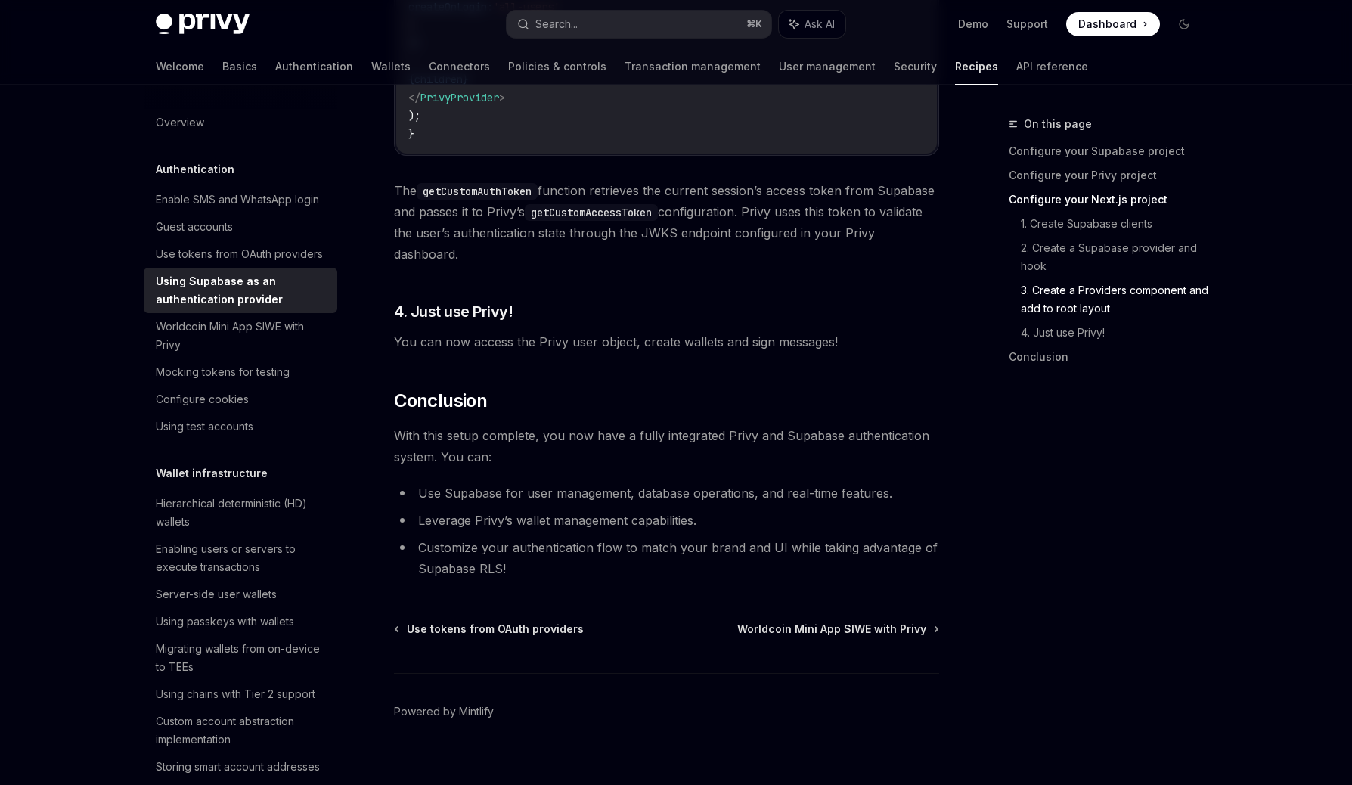
scroll to position [3748, 0]
